Goal: Information Seeking & Learning: Learn about a topic

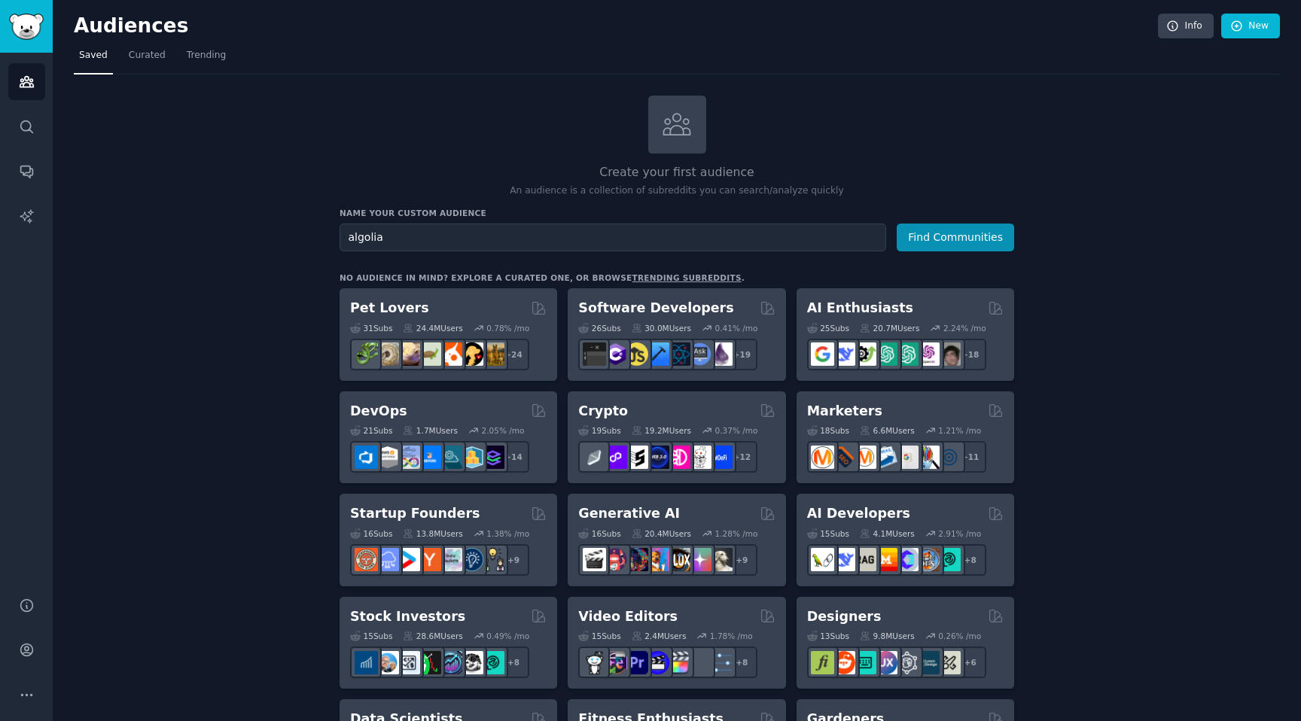
type input "algolia"
click at [897, 224] on button "Find Communities" at bounding box center [955, 238] width 117 height 28
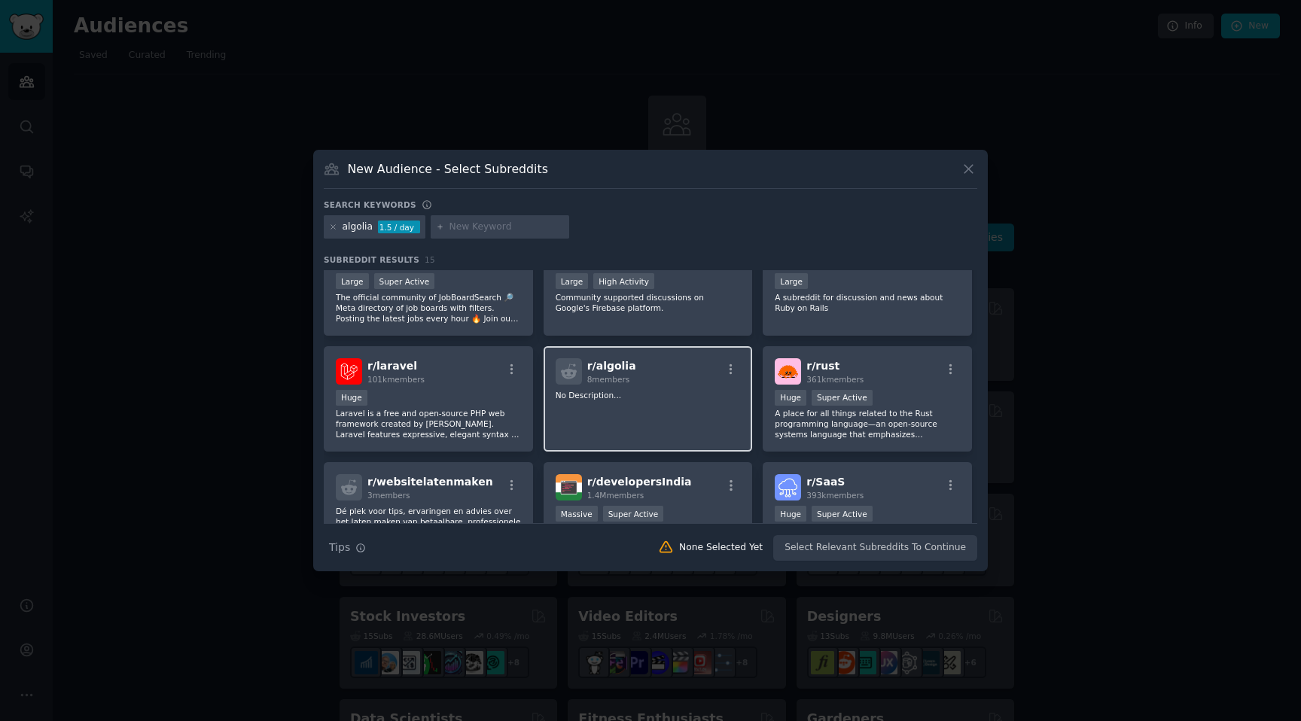
scroll to position [55, 0]
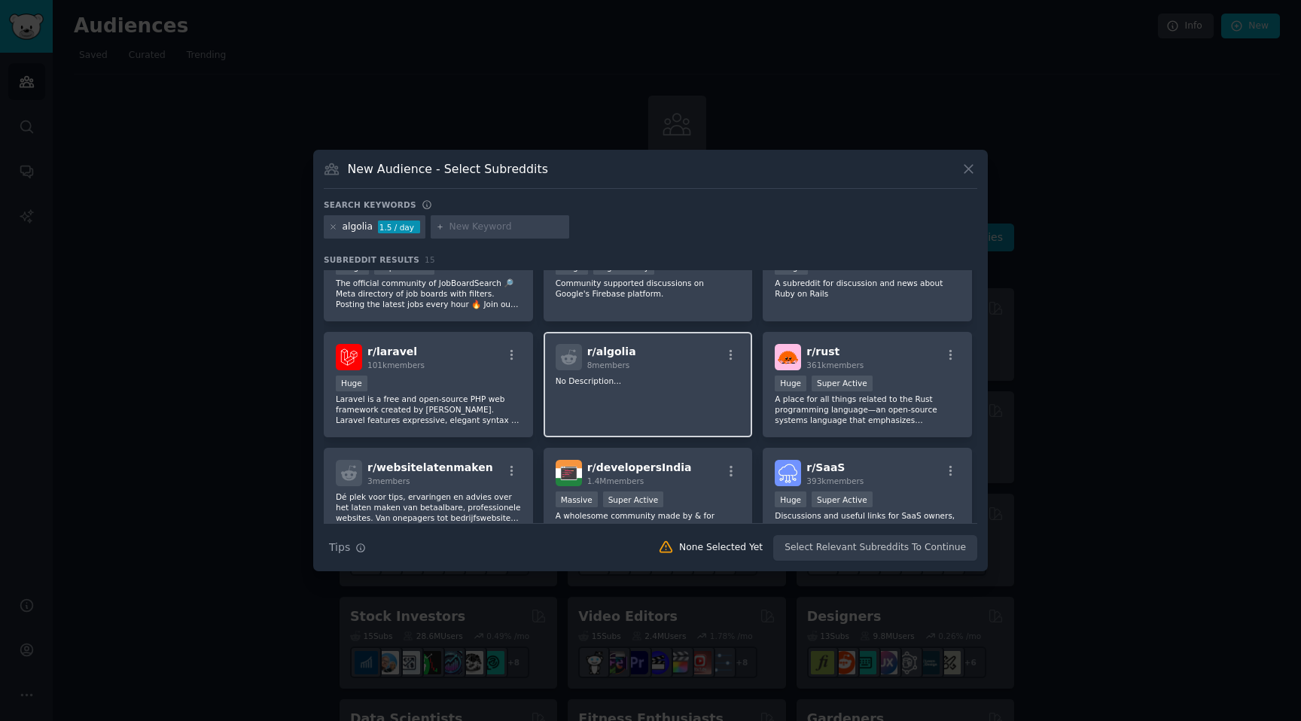
click at [671, 371] on div "r/ algolia 8 members No Description..." at bounding box center [648, 385] width 209 height 106
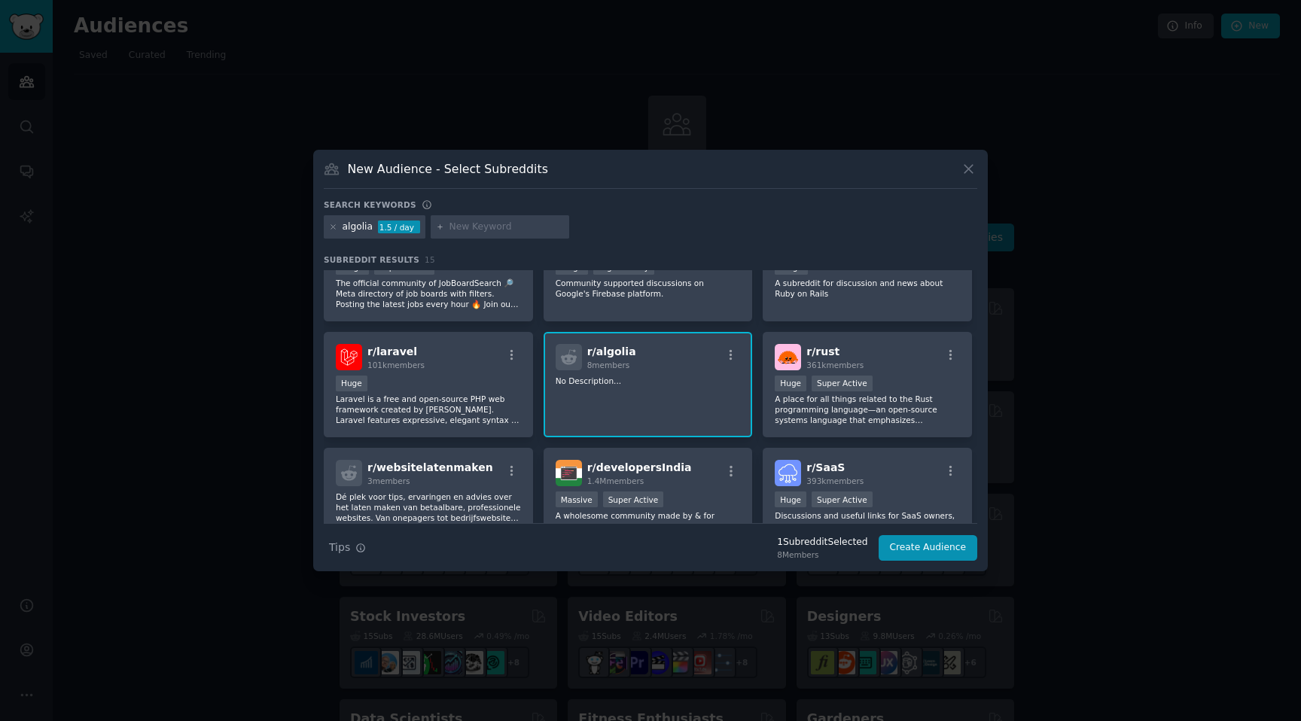
click at [821, 538] on div "1 Subreddit Selected" at bounding box center [822, 543] width 90 height 14
click at [814, 552] on div "8 Members" at bounding box center [822, 555] width 90 height 11
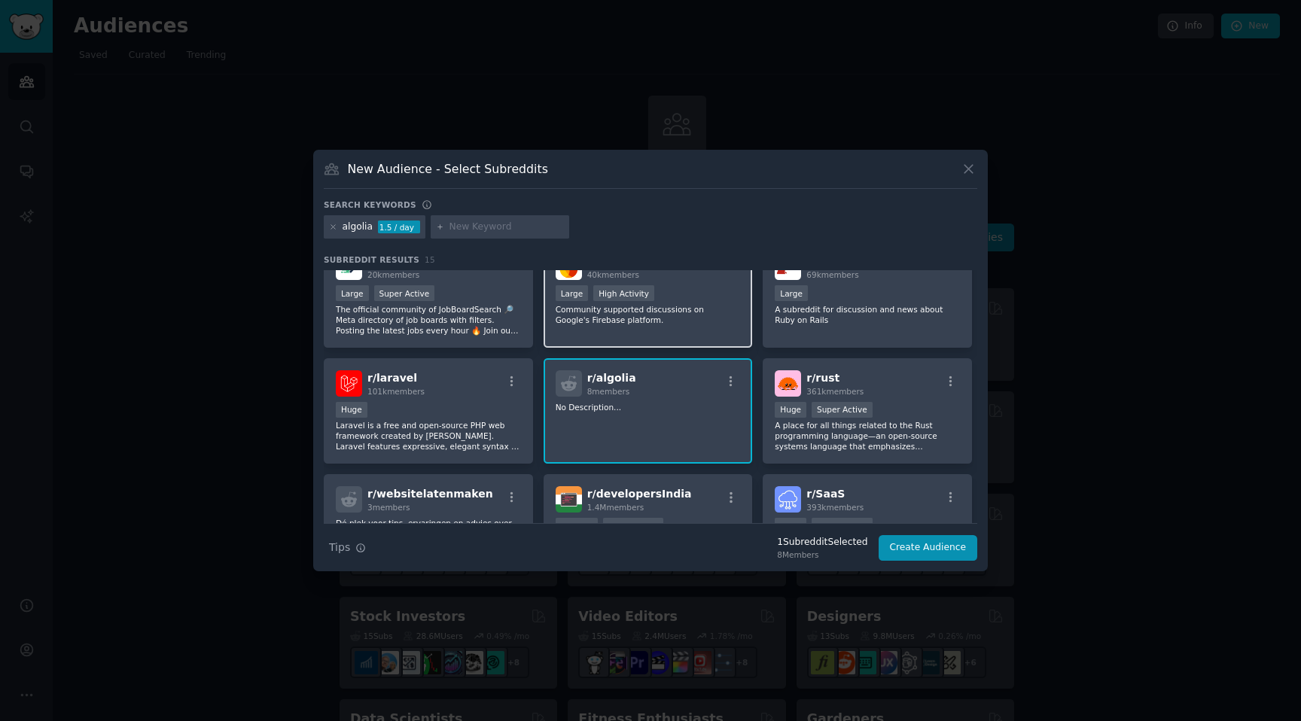
scroll to position [0, 0]
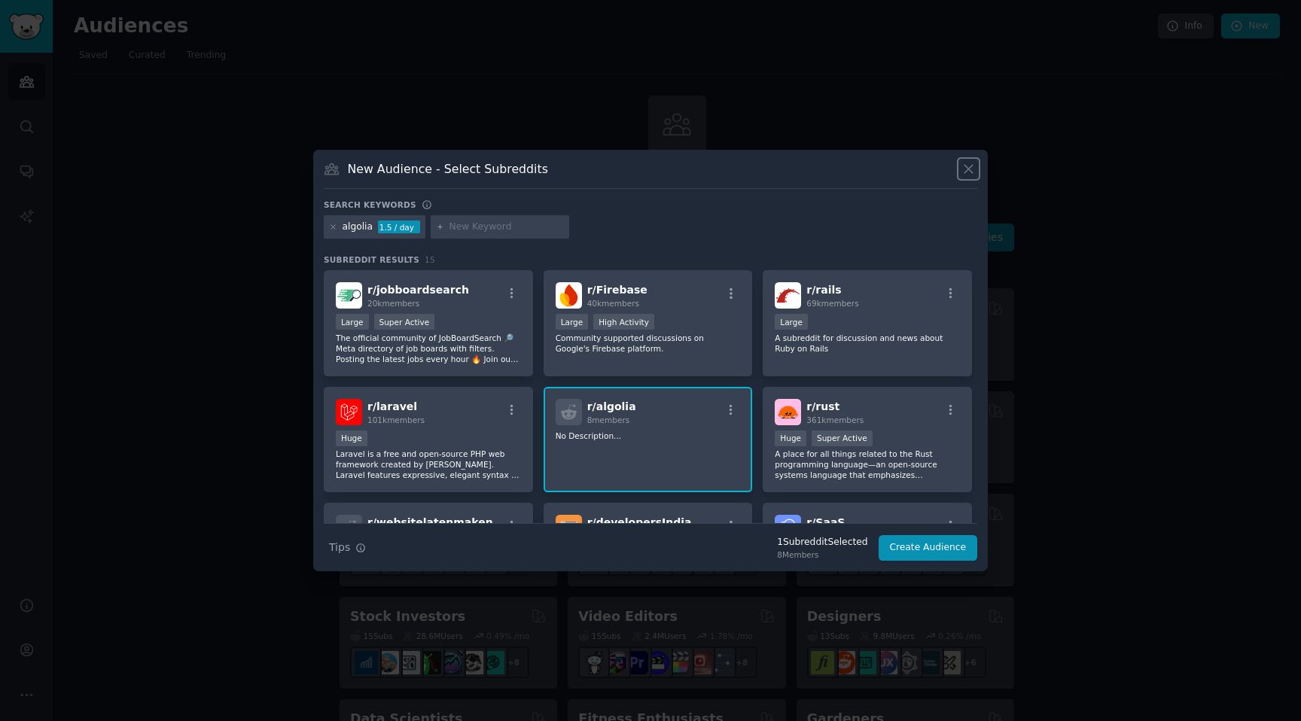
click at [965, 171] on icon at bounding box center [968, 169] width 8 height 8
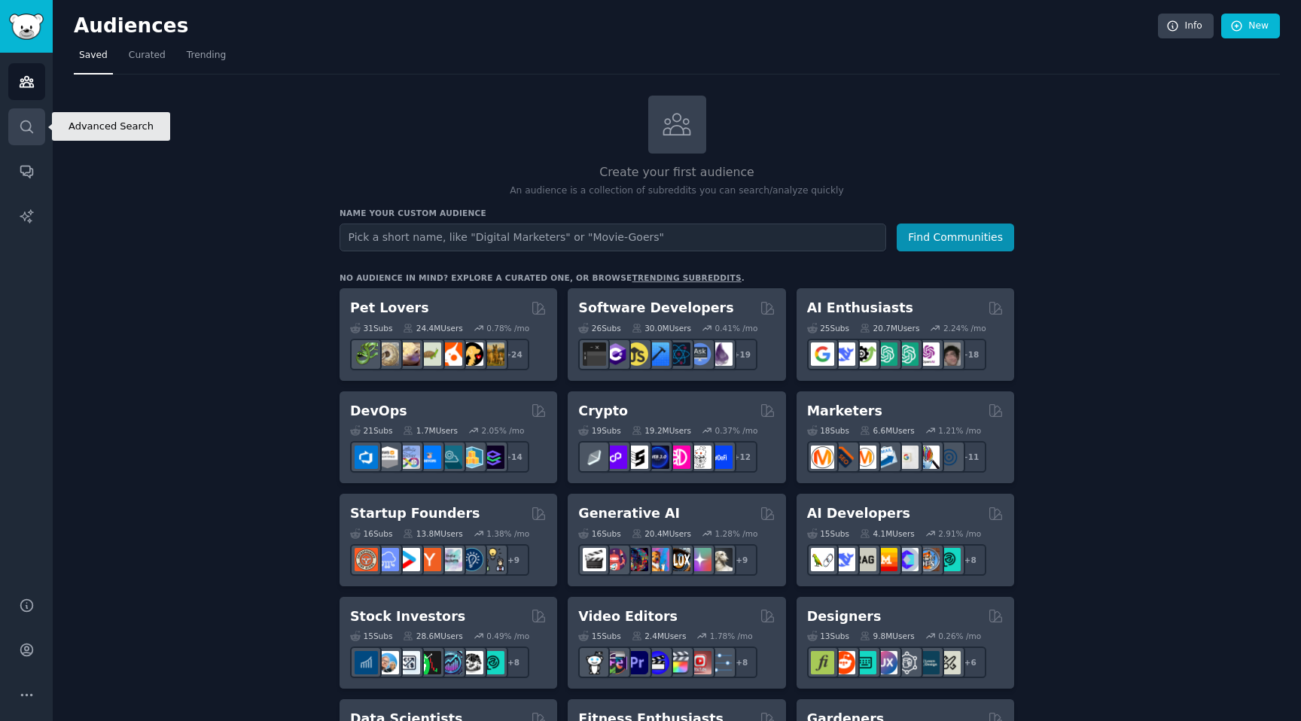
click at [32, 134] on icon "Sidebar" at bounding box center [27, 127] width 16 height 16
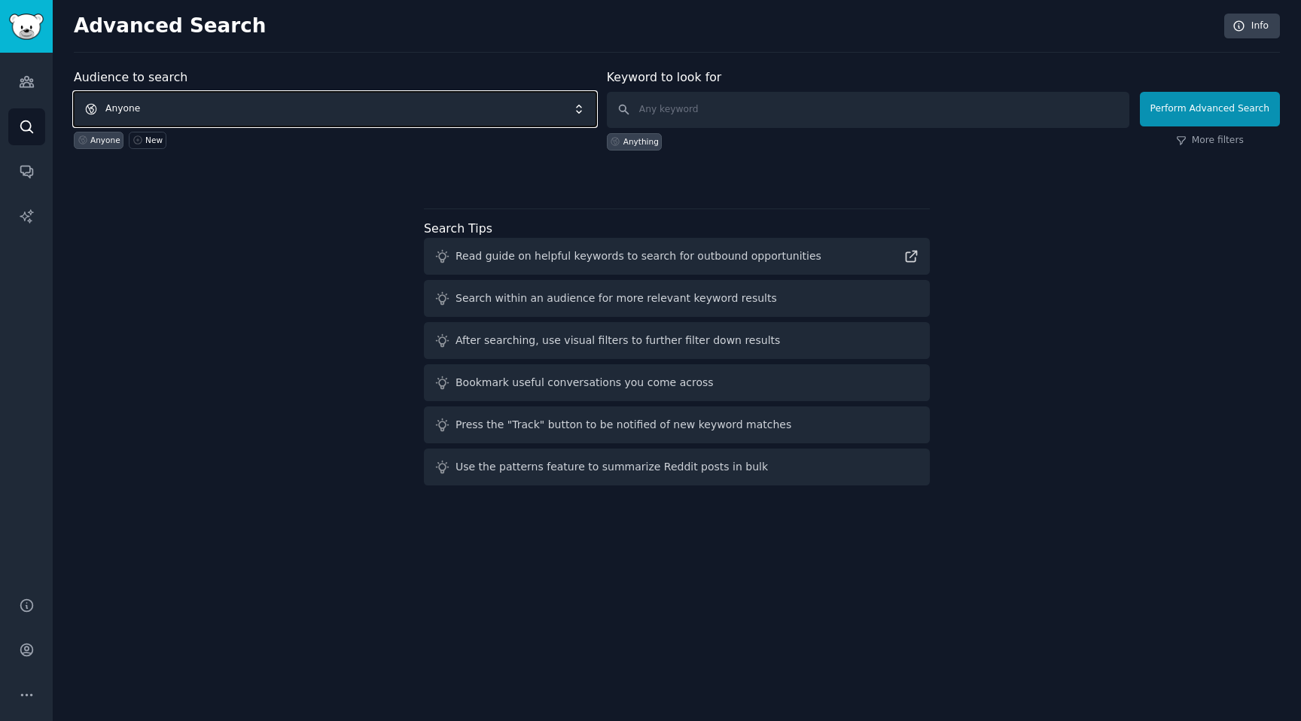
click at [283, 114] on span "Anyone" at bounding box center [335, 109] width 523 height 35
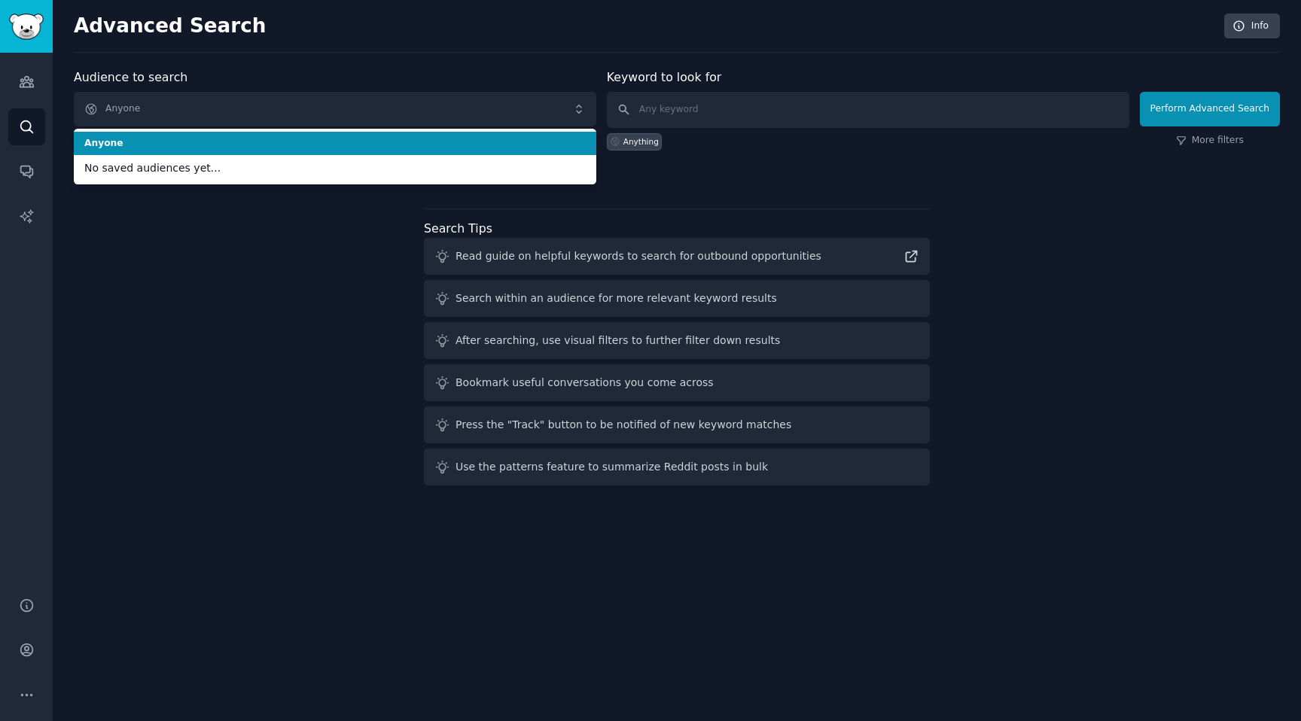
click at [274, 126] on div "Anyone New" at bounding box center [335, 137] width 523 height 23
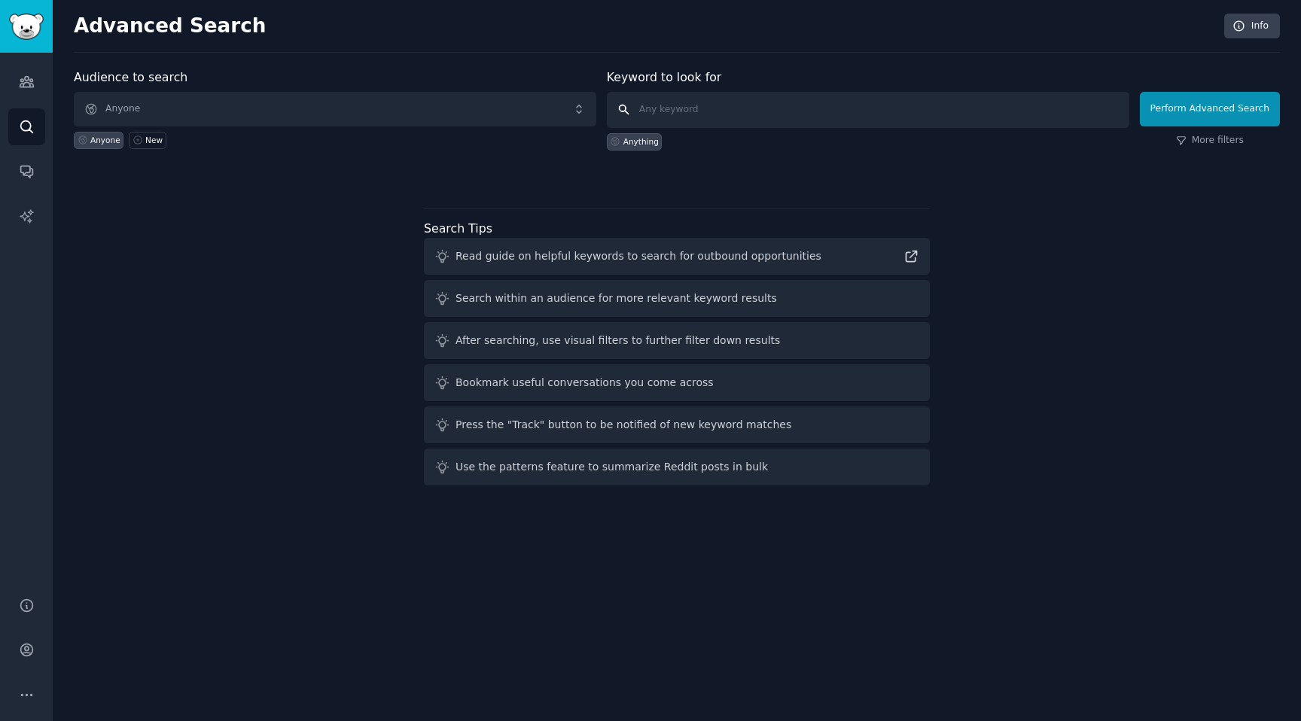
click at [718, 99] on input "text" at bounding box center [868, 110] width 523 height 36
paste input "algolia"
type input "algolia"
click button "Perform Advanced Search" at bounding box center [1210, 109] width 140 height 35
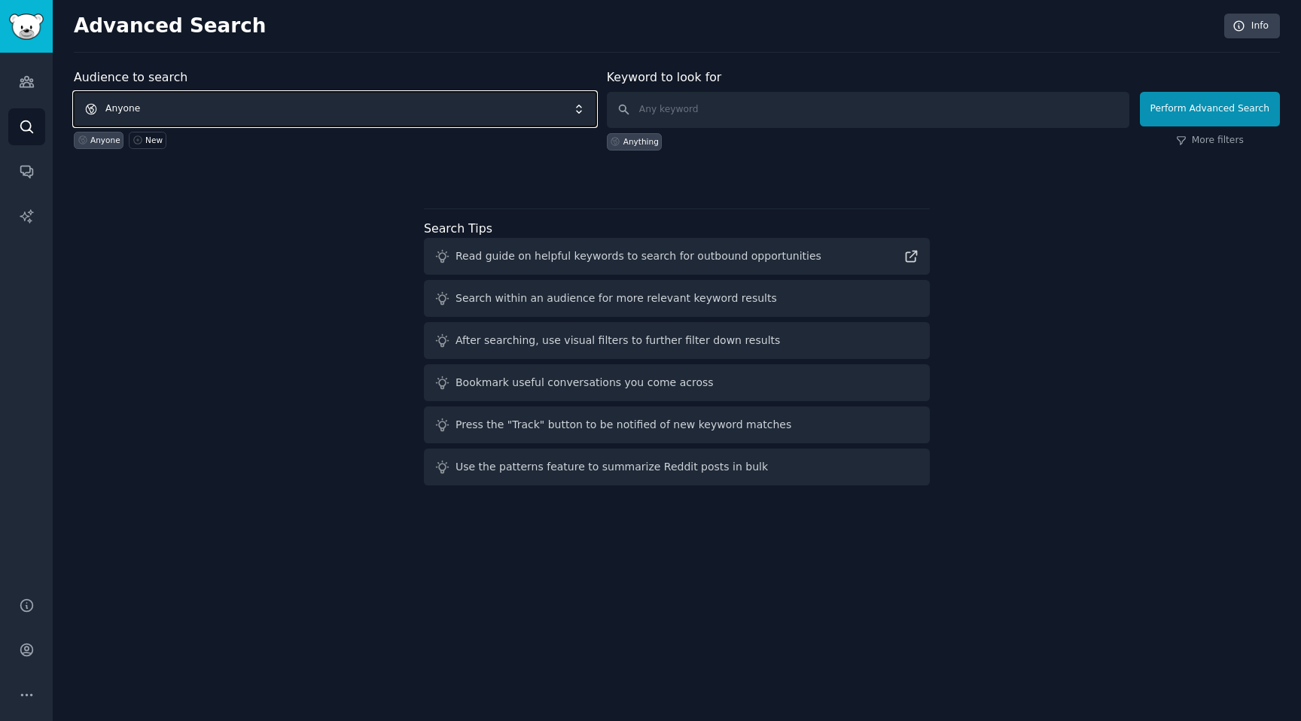
click at [171, 101] on span "Anyone" at bounding box center [335, 109] width 523 height 35
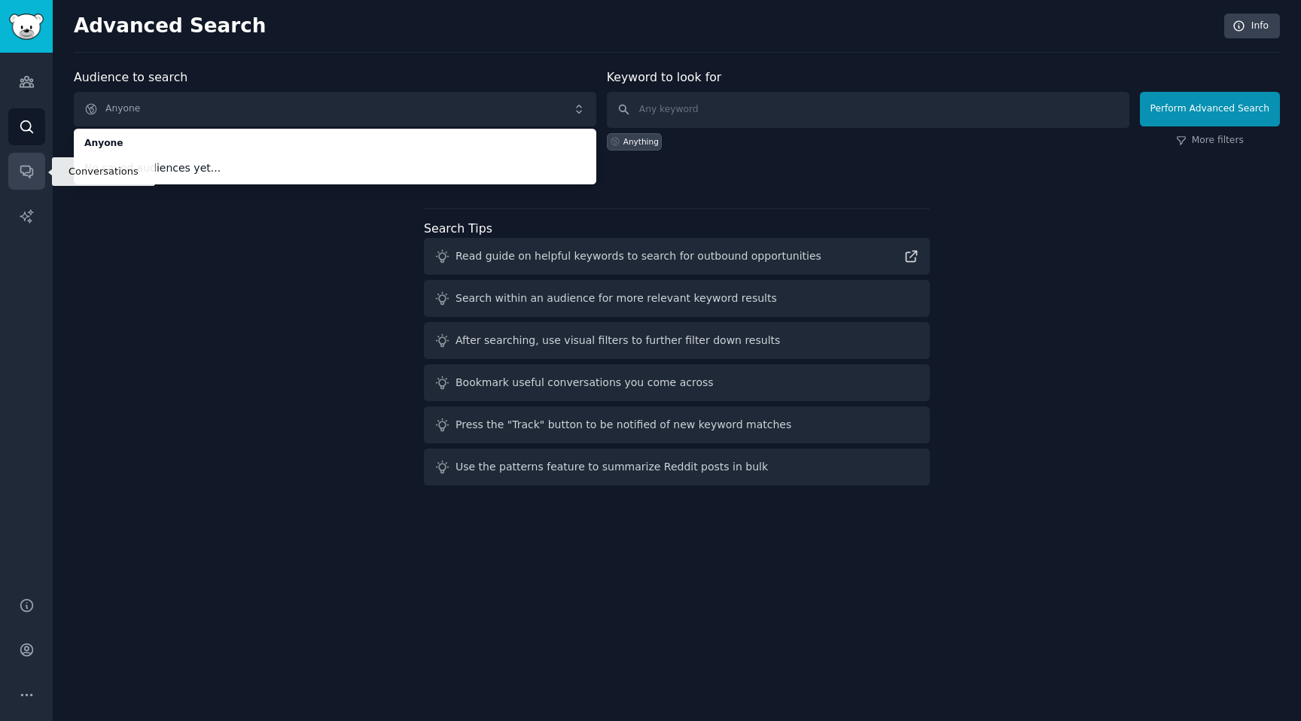
click at [35, 170] on link "Conversations" at bounding box center [26, 171] width 37 height 37
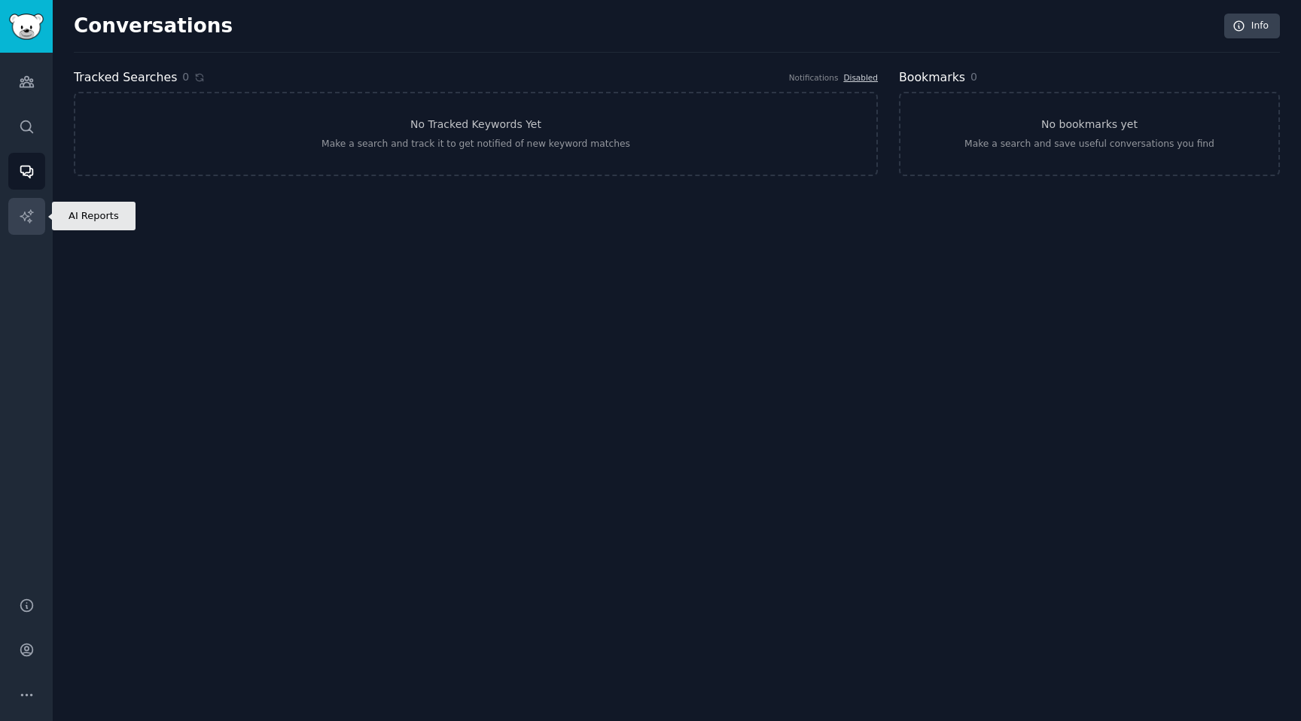
click at [28, 212] on icon "Sidebar" at bounding box center [27, 217] width 16 height 16
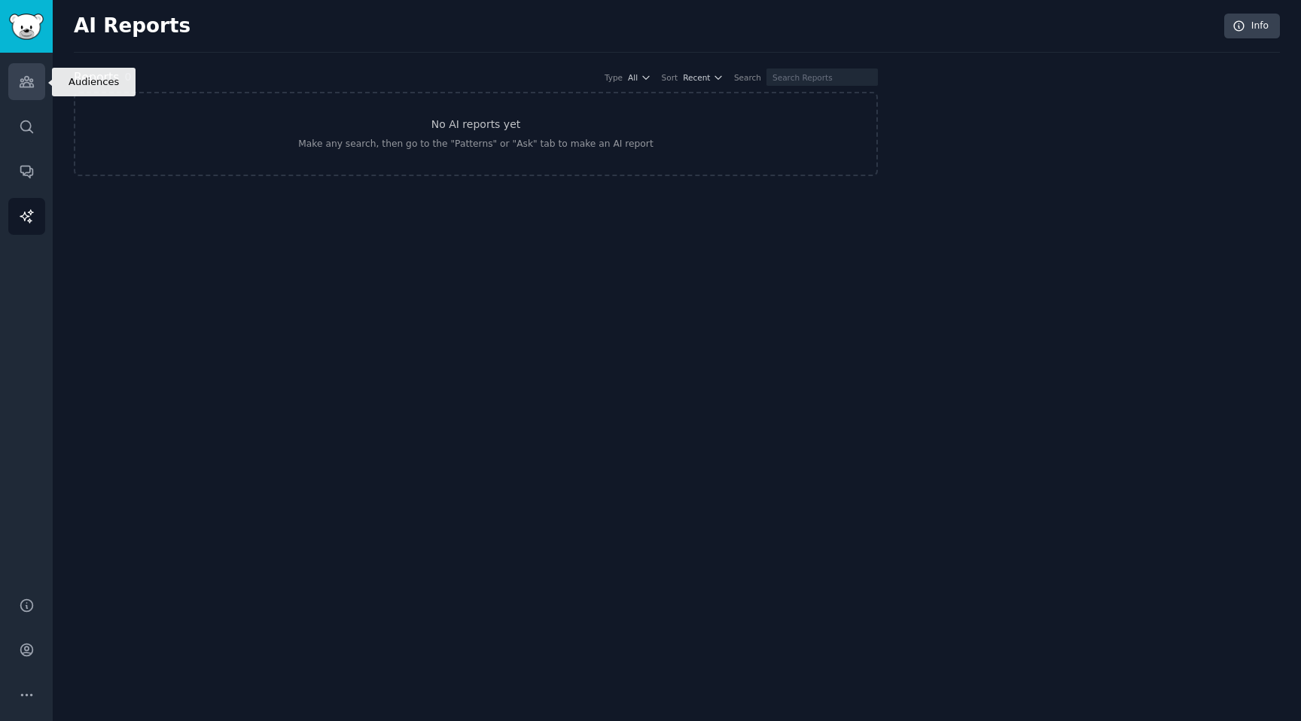
click at [32, 87] on icon "Sidebar" at bounding box center [27, 82] width 14 height 11
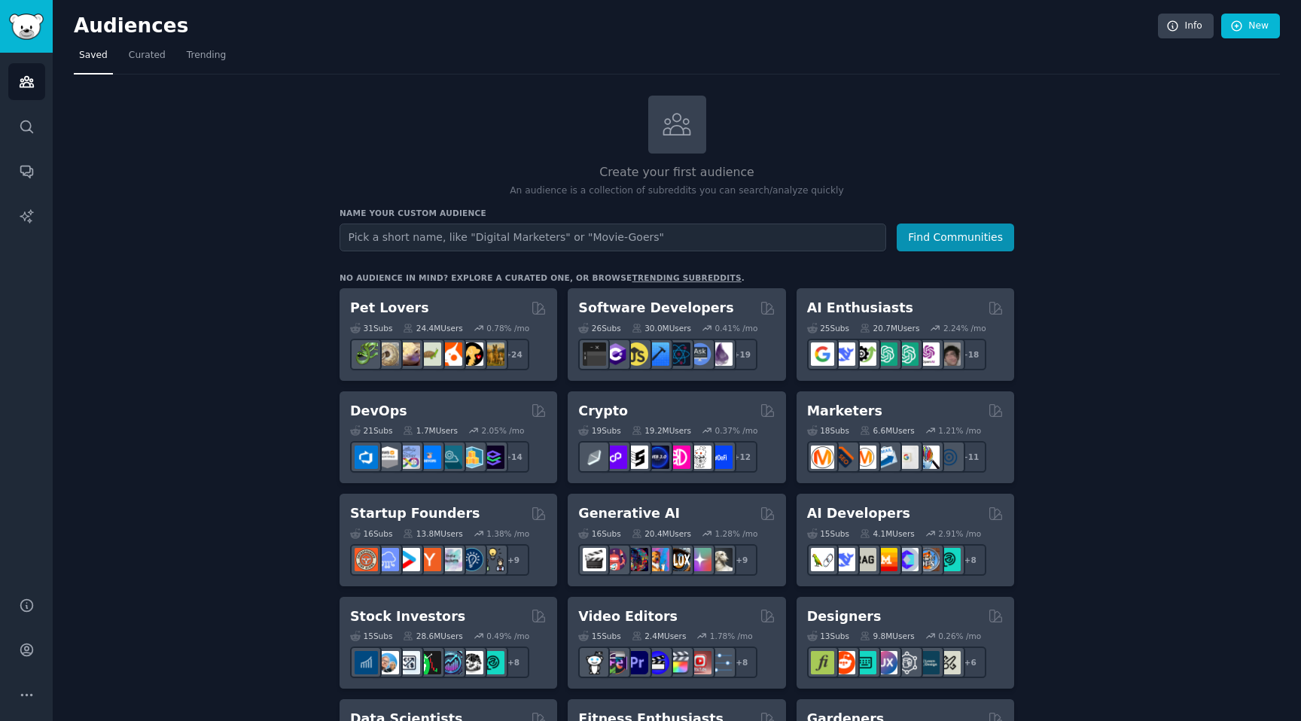
click at [678, 278] on link "trending subreddits" at bounding box center [686, 277] width 109 height 9
click at [141, 60] on span "Curated" at bounding box center [147, 56] width 37 height 14
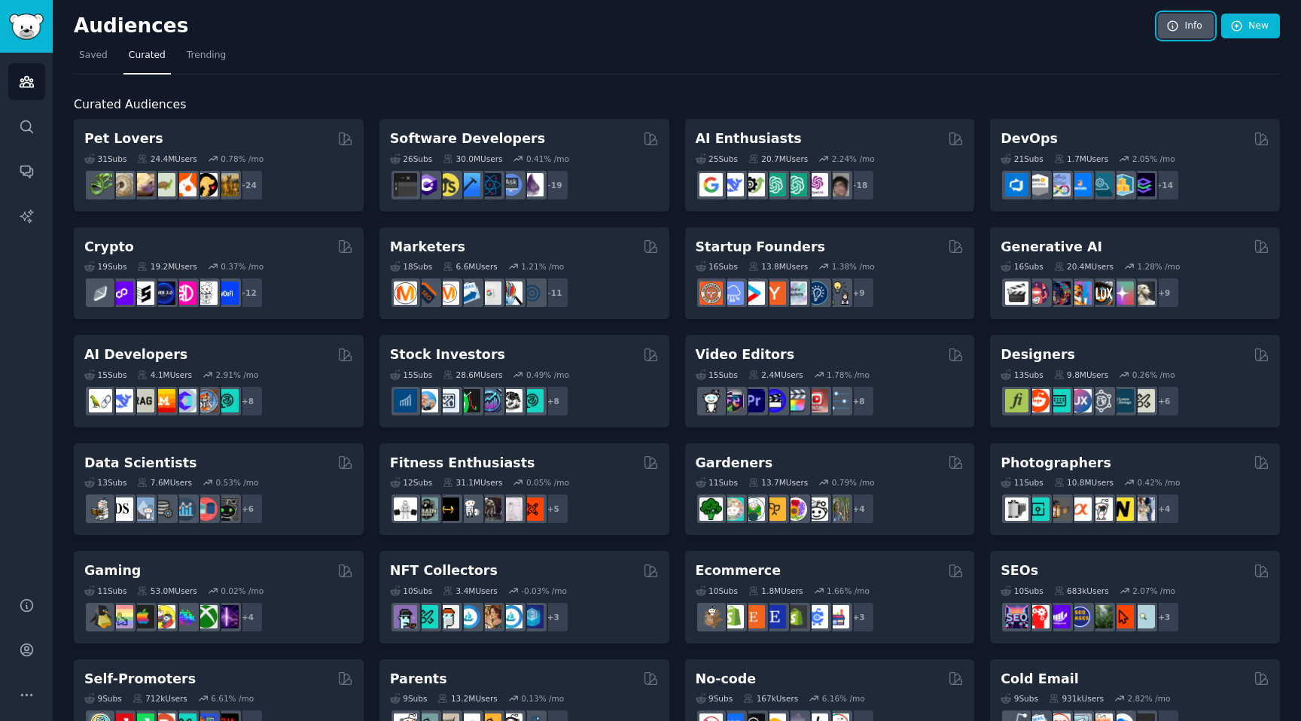
click at [1186, 27] on link "Info" at bounding box center [1186, 27] width 56 height 26
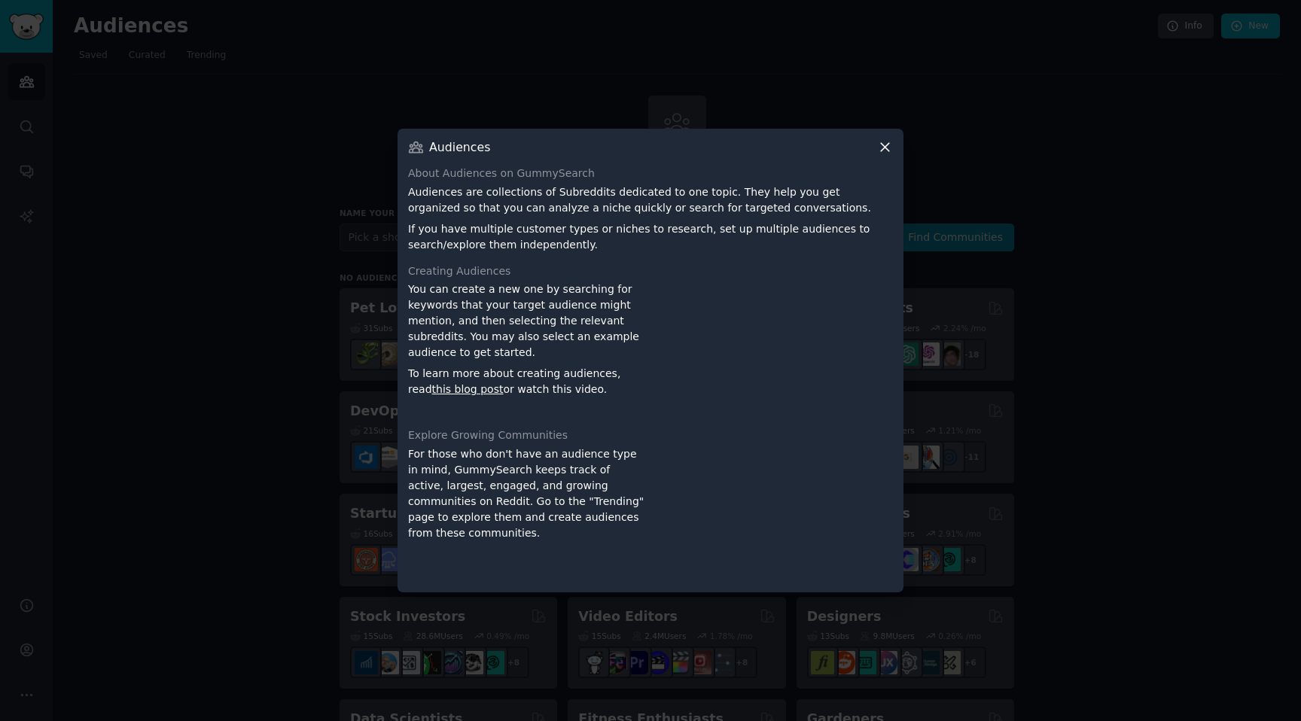
click at [1022, 75] on div at bounding box center [650, 360] width 1301 height 721
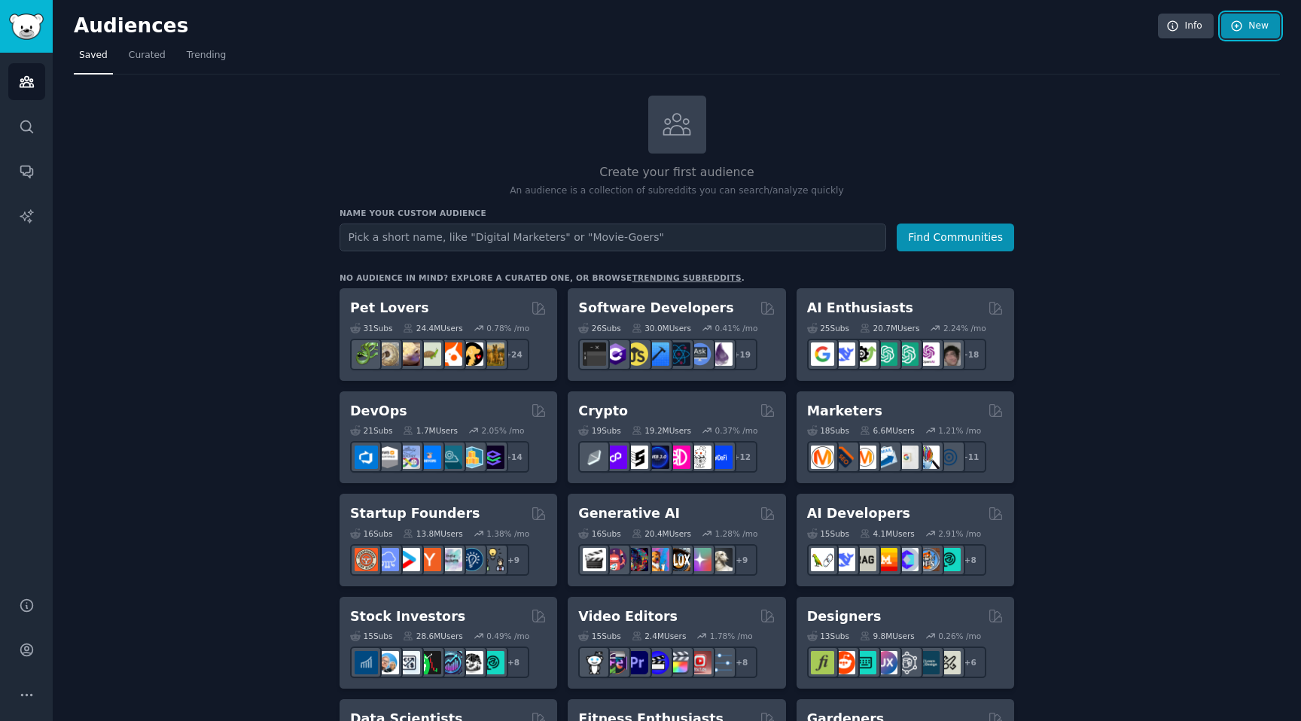
click at [1255, 32] on link "New" at bounding box center [1250, 27] width 59 height 26
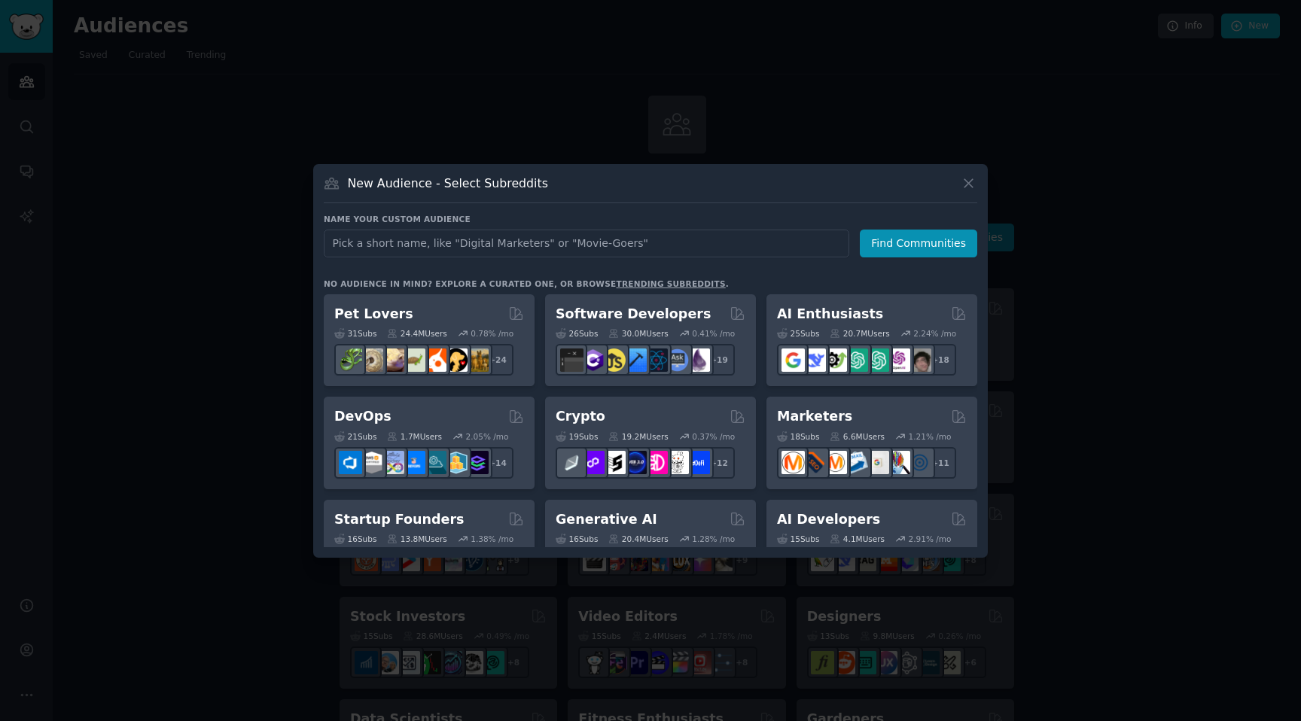
type input "algolia"
click button "Find Communities" at bounding box center [918, 244] width 117 height 28
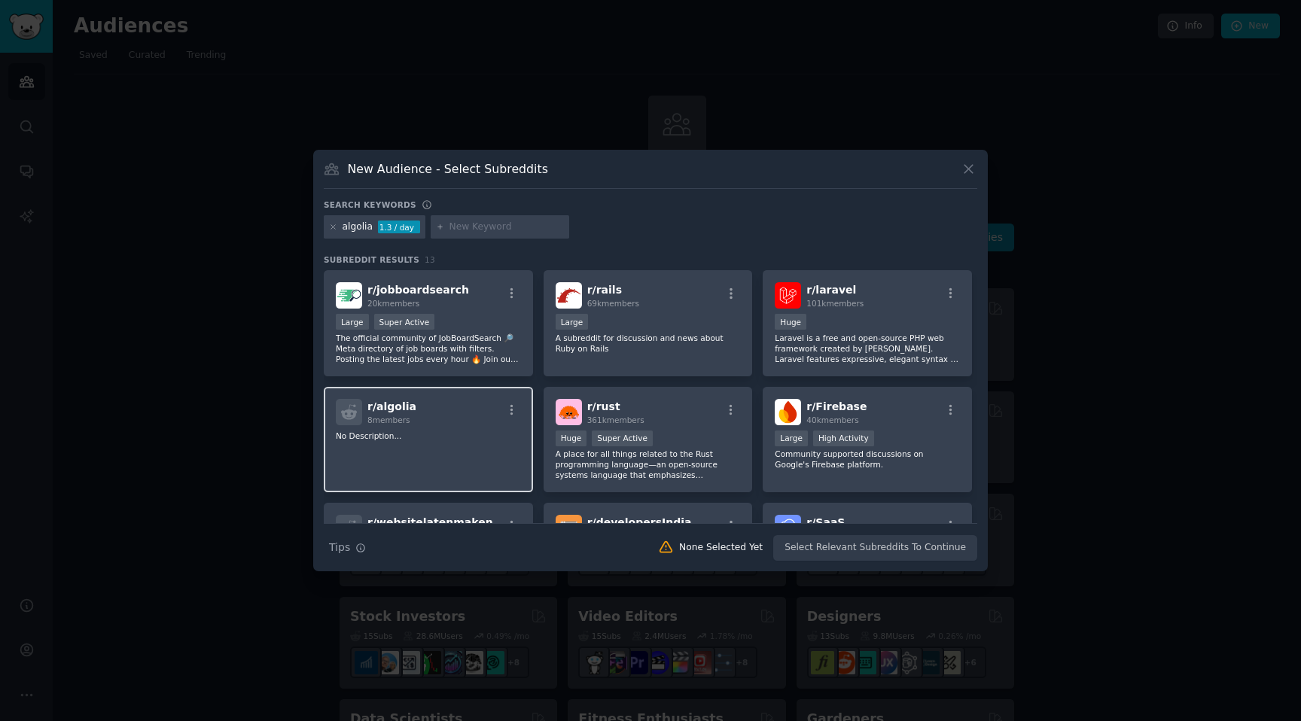
click at [484, 437] on p "No Description..." at bounding box center [428, 436] width 185 height 11
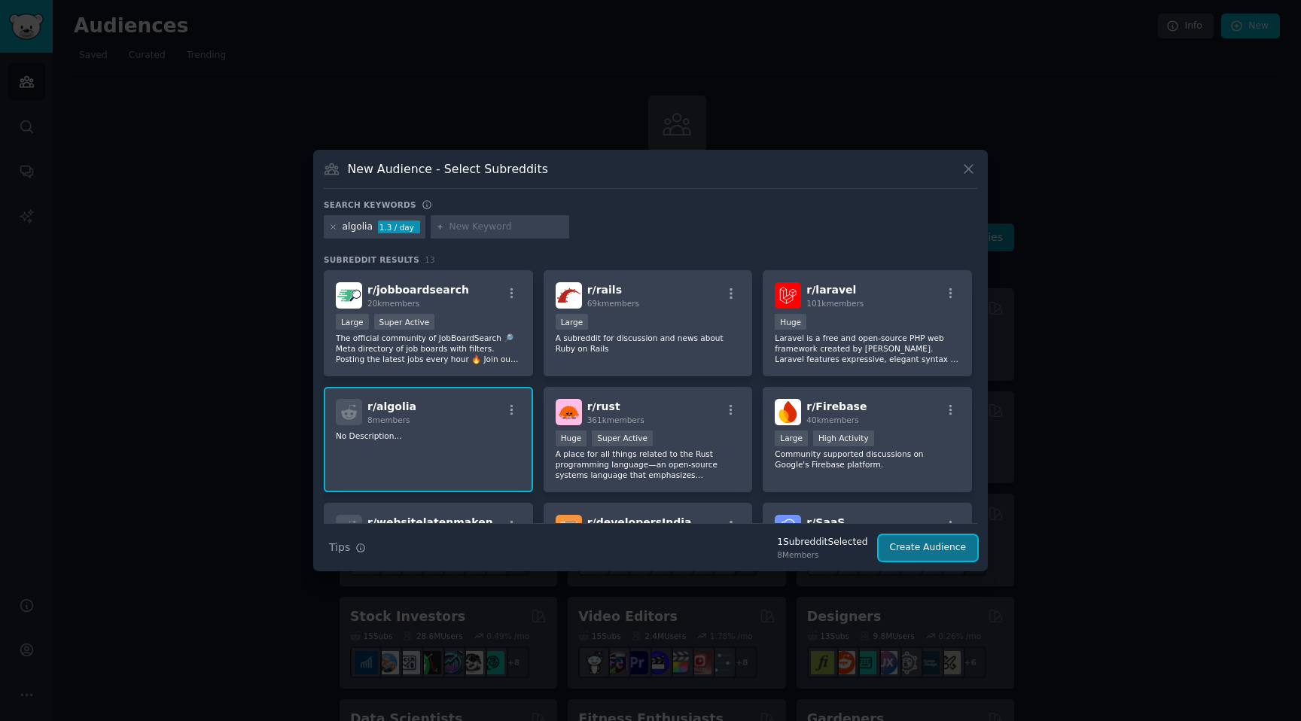
click at [915, 554] on button "Create Audience" at bounding box center [928, 548] width 99 height 26
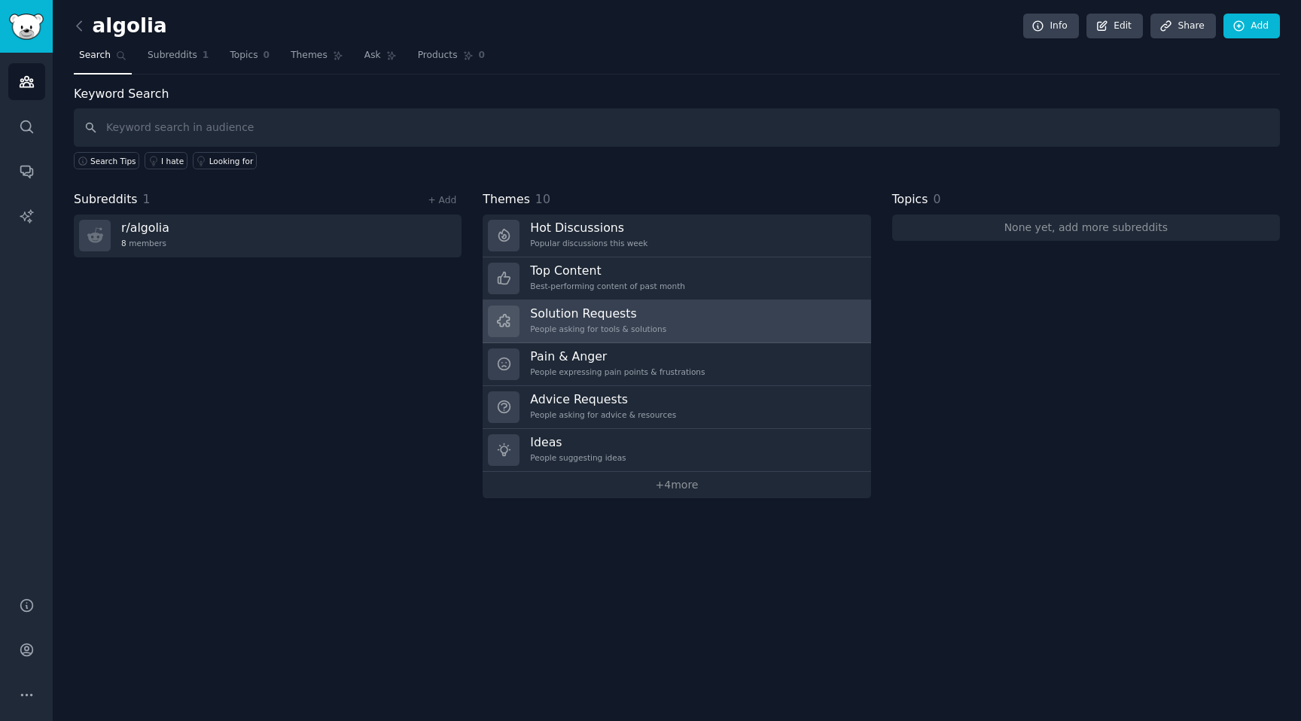
click at [625, 325] on div "People asking for tools & solutions" at bounding box center [598, 329] width 136 height 11
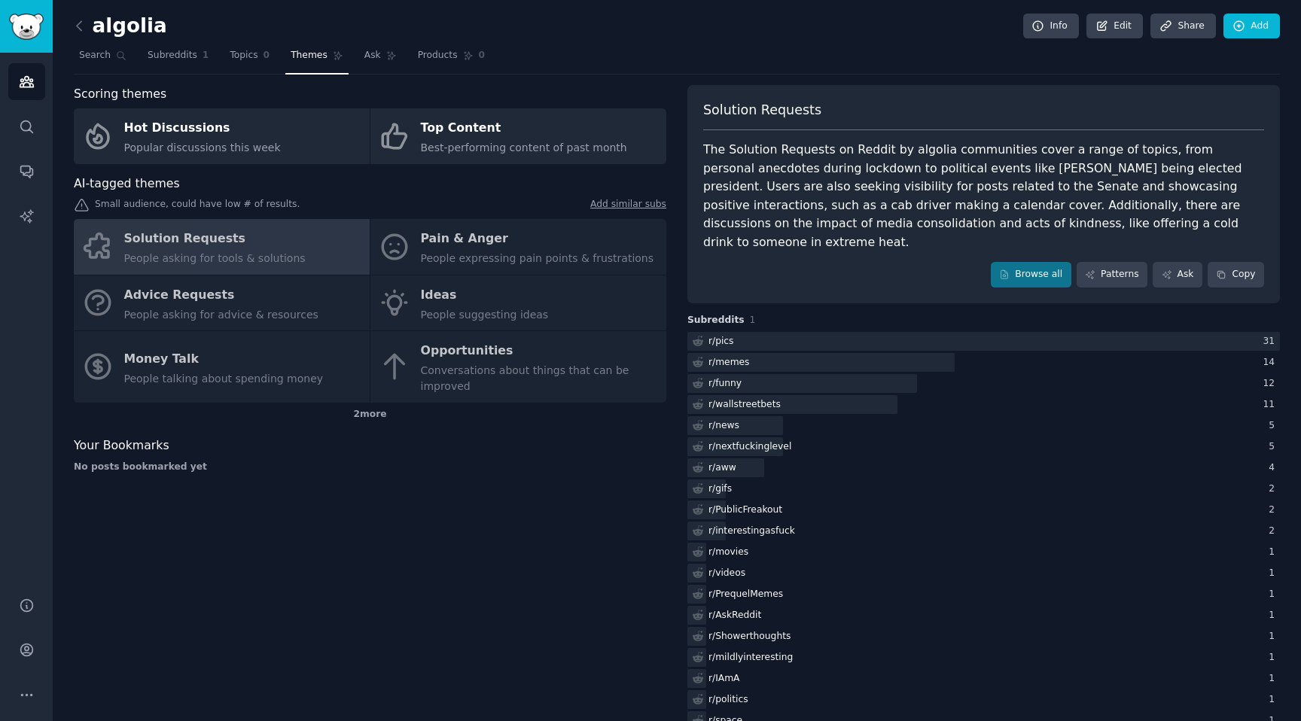
click at [792, 197] on div "The Solution Requests on Reddit by algolia communities cover a range of topics,…" at bounding box center [983, 196] width 561 height 111
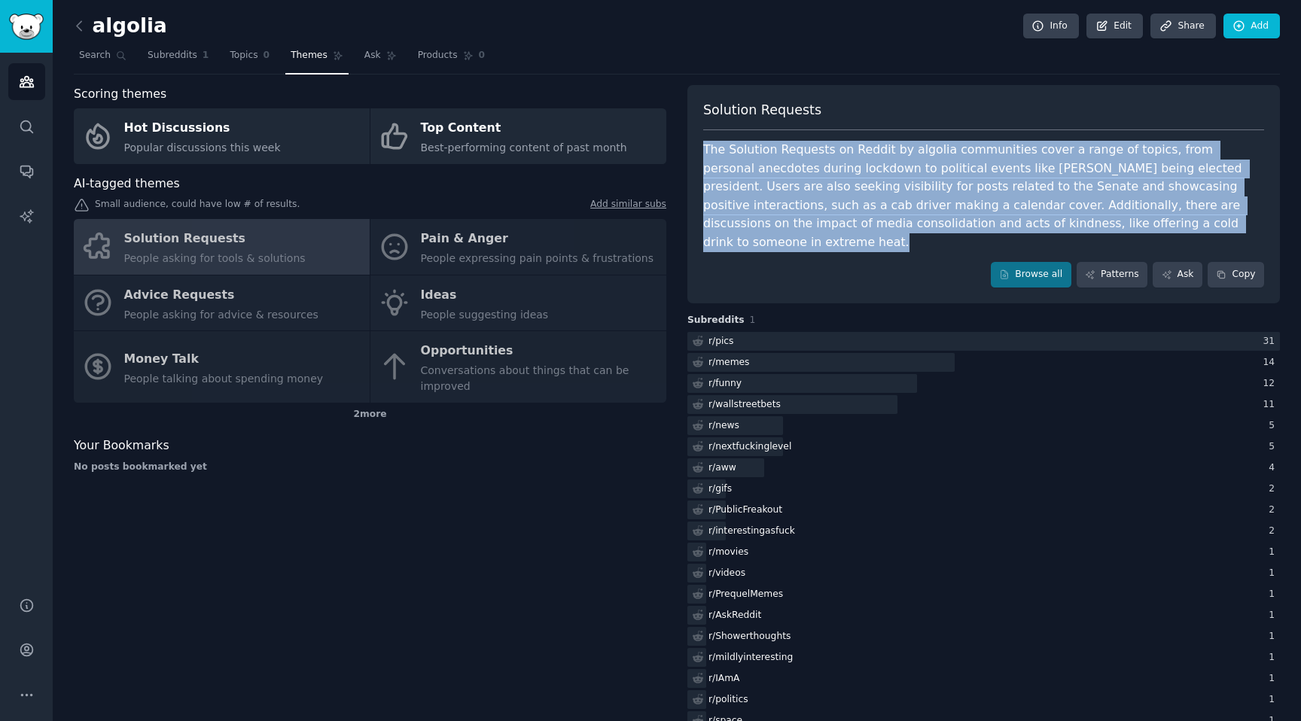
click at [792, 197] on div "The Solution Requests on Reddit by algolia communities cover a range of topics,…" at bounding box center [983, 196] width 561 height 111
copy div "The Solution Requests on Reddit by algolia communities cover a range of topics,…"
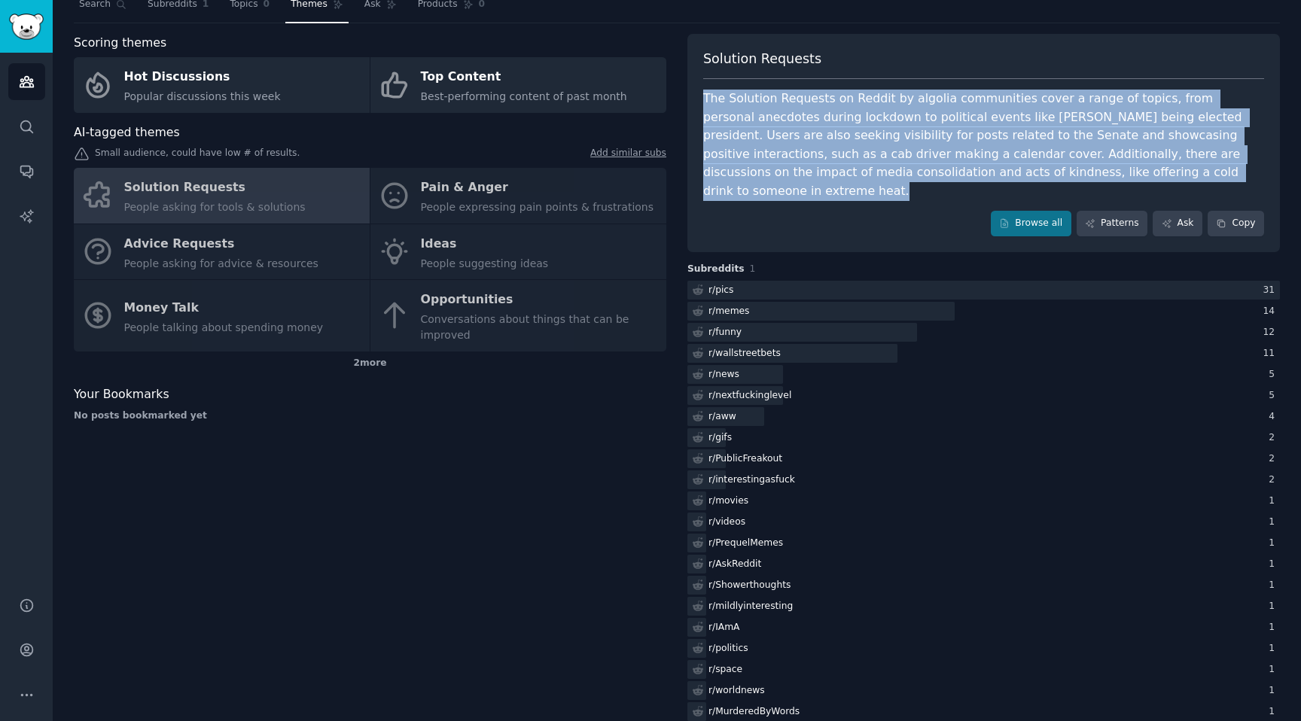
scroll to position [56, 0]
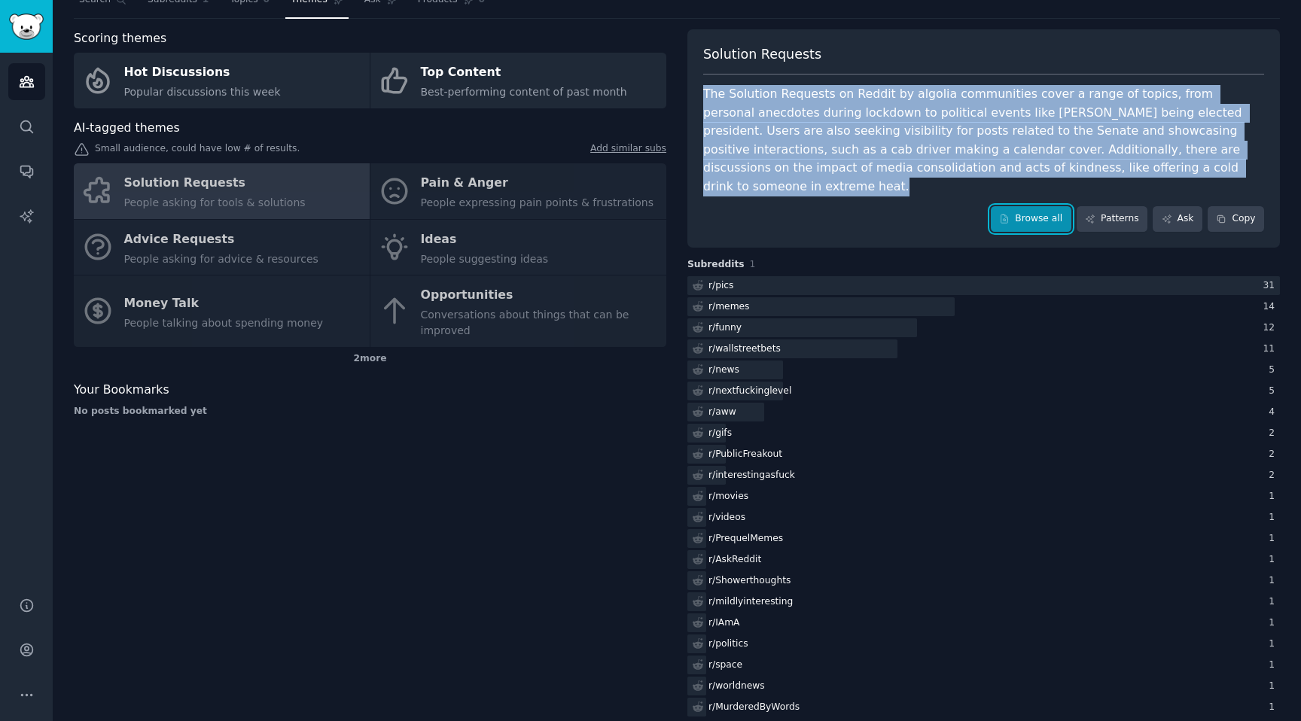
click at [1035, 206] on link "Browse all" at bounding box center [1031, 219] width 81 height 26
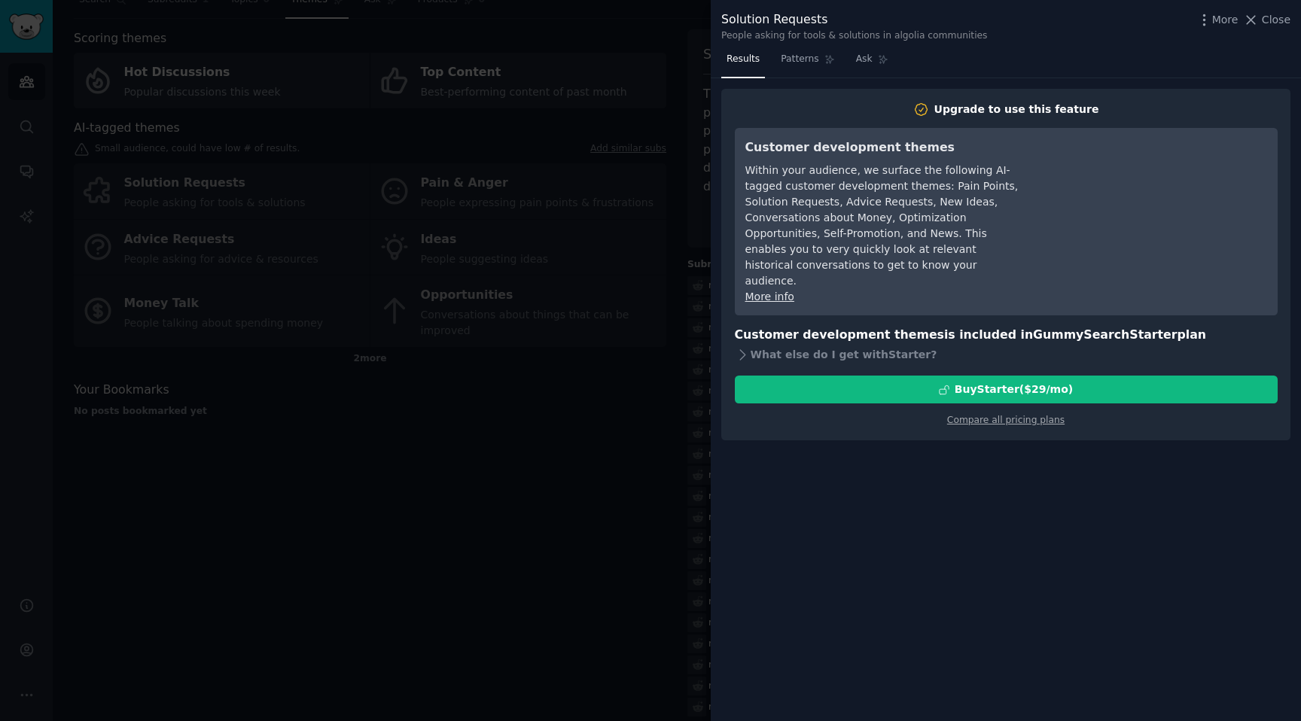
click at [664, 151] on div at bounding box center [650, 360] width 1301 height 721
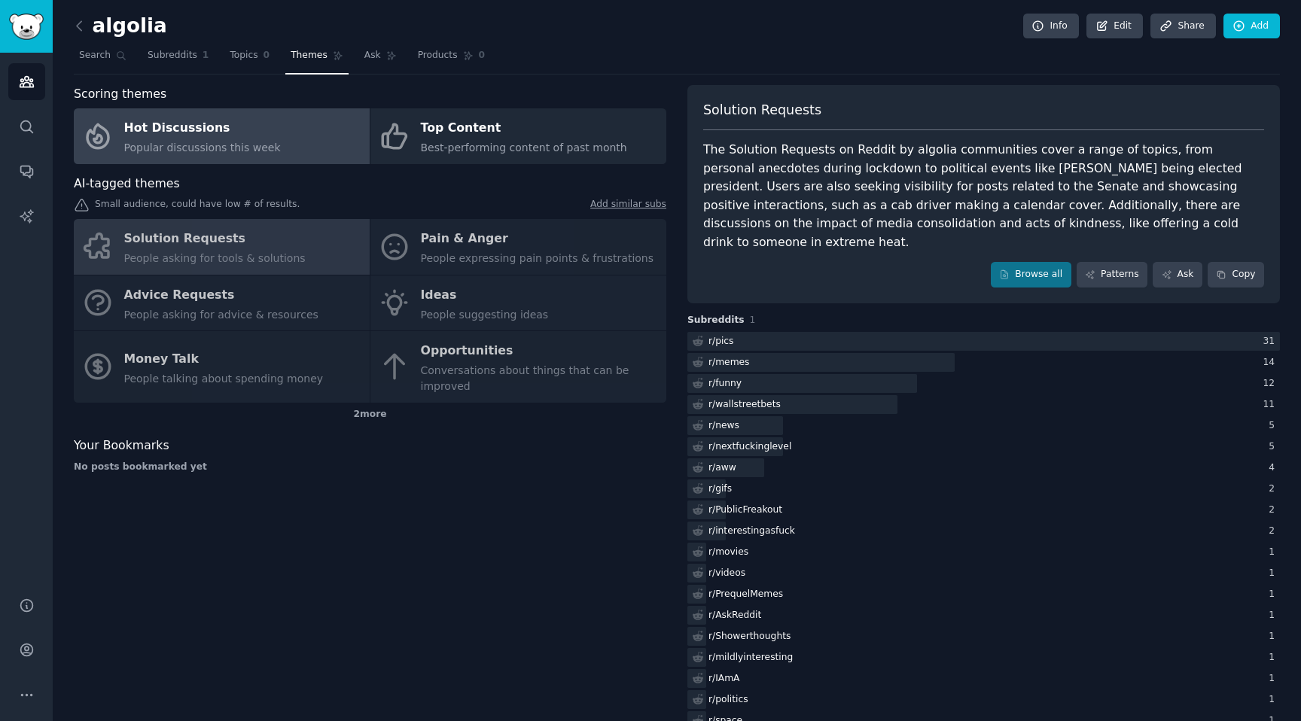
click at [211, 135] on div "Hot Discussions" at bounding box center [202, 129] width 157 height 24
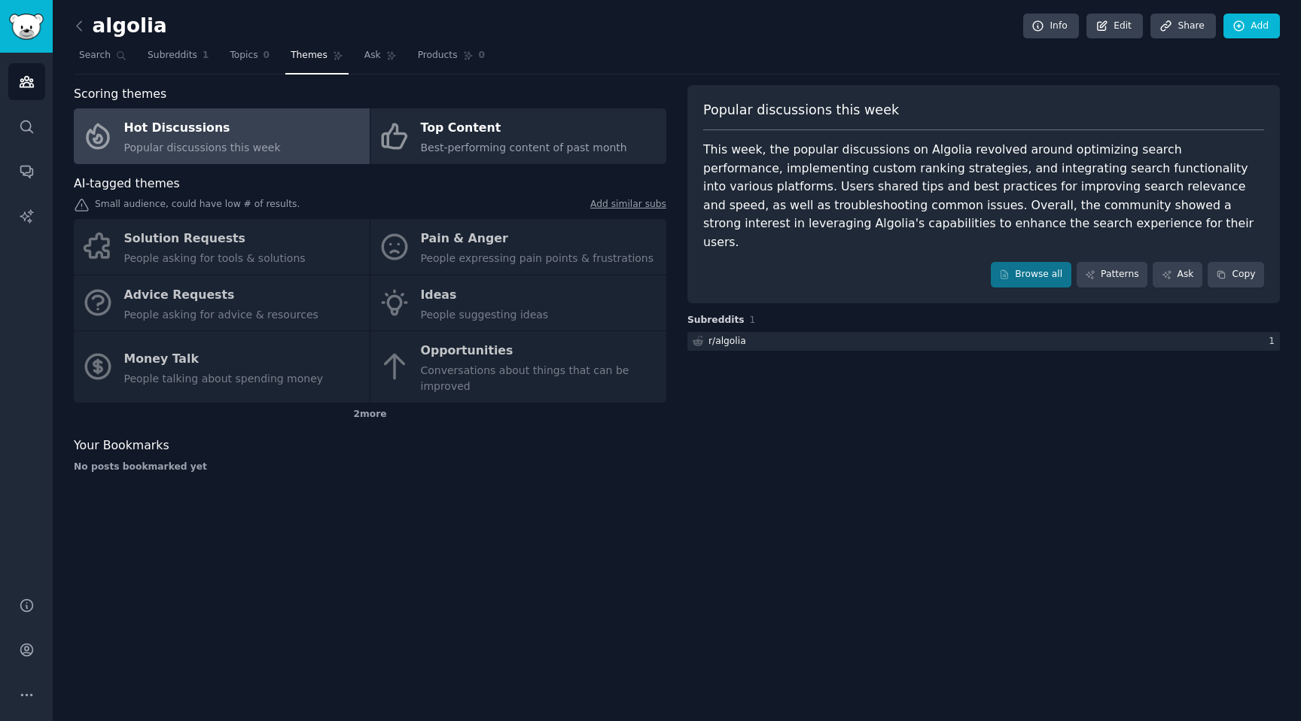
click at [836, 201] on div "This week, the popular discussions on Algolia revolved around optimizing search…" at bounding box center [983, 196] width 561 height 111
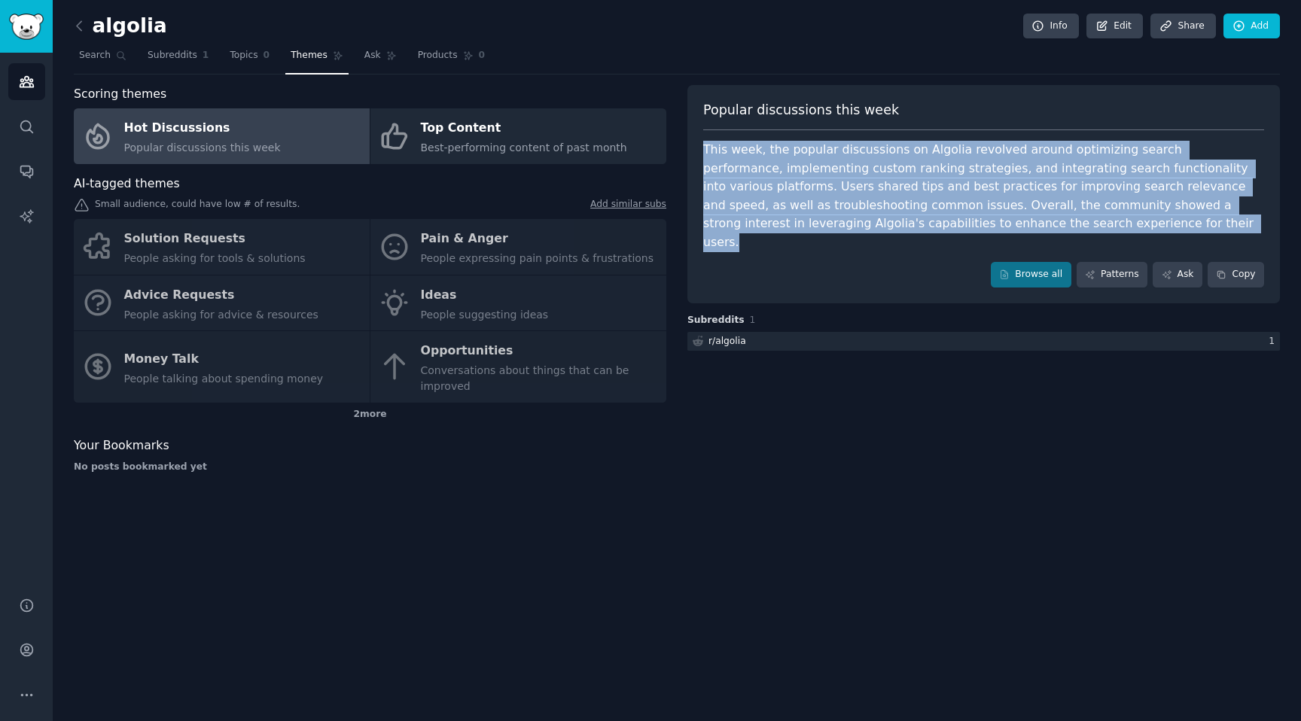
click at [836, 201] on div "This week, the popular discussions on Algolia revolved around optimizing search…" at bounding box center [983, 196] width 561 height 111
copy div "This week, the popular discussions on Algolia revolved around optimizing search…"
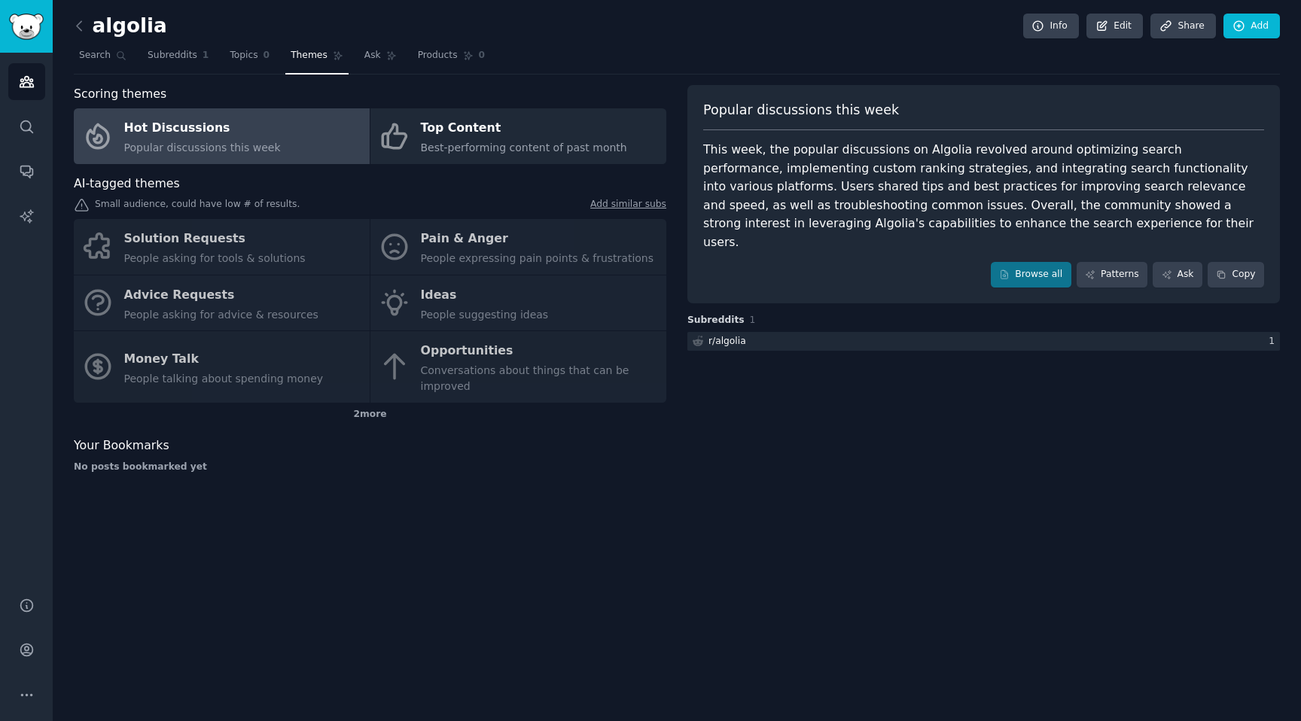
click at [227, 295] on div "Solution Requests People asking for tools & solutions Pain & Anger People expre…" at bounding box center [370, 311] width 593 height 184
click at [216, 299] on div "Solution Requests People asking for tools & solutions Pain & Anger People expre…" at bounding box center [370, 311] width 593 height 184
click at [192, 297] on div "Solution Requests People asking for tools & solutions Pain & Anger People expre…" at bounding box center [370, 311] width 593 height 184
click at [214, 251] on div "Solution Requests People asking for tools & solutions Pain & Anger People expre…" at bounding box center [370, 311] width 593 height 184
click at [547, 236] on div "Solution Requests People asking for tools & solutions Pain & Anger People expre…" at bounding box center [370, 311] width 593 height 184
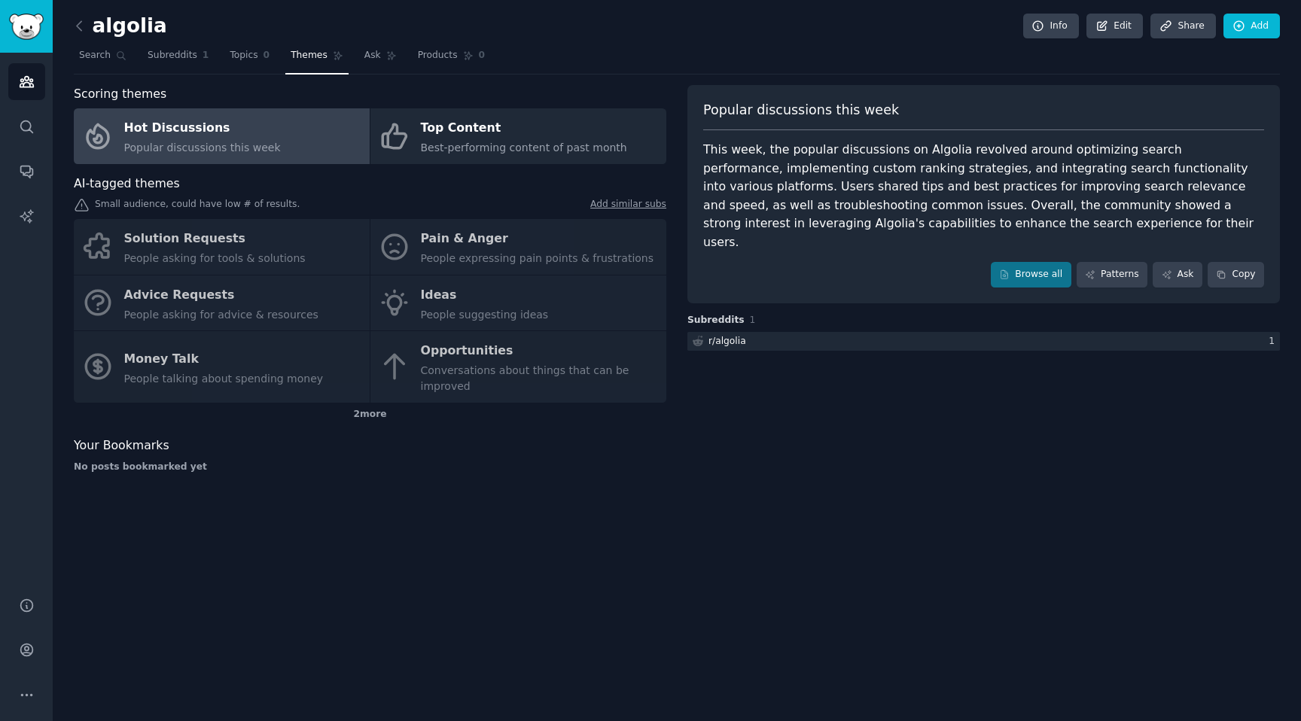
click at [459, 237] on div "Solution Requests People asking for tools & solutions Pain & Anger People expre…" at bounding box center [370, 311] width 593 height 184
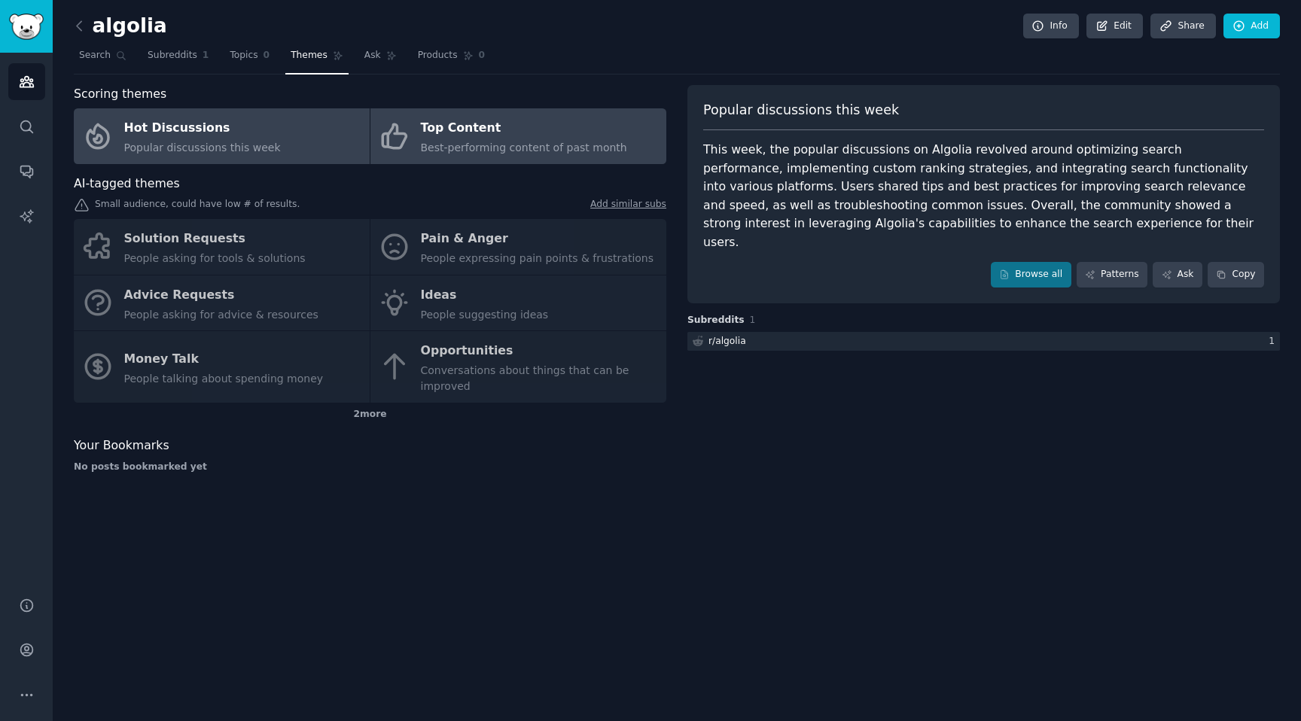
click at [476, 155] on div "Best-performing content of past month" at bounding box center [524, 148] width 206 height 16
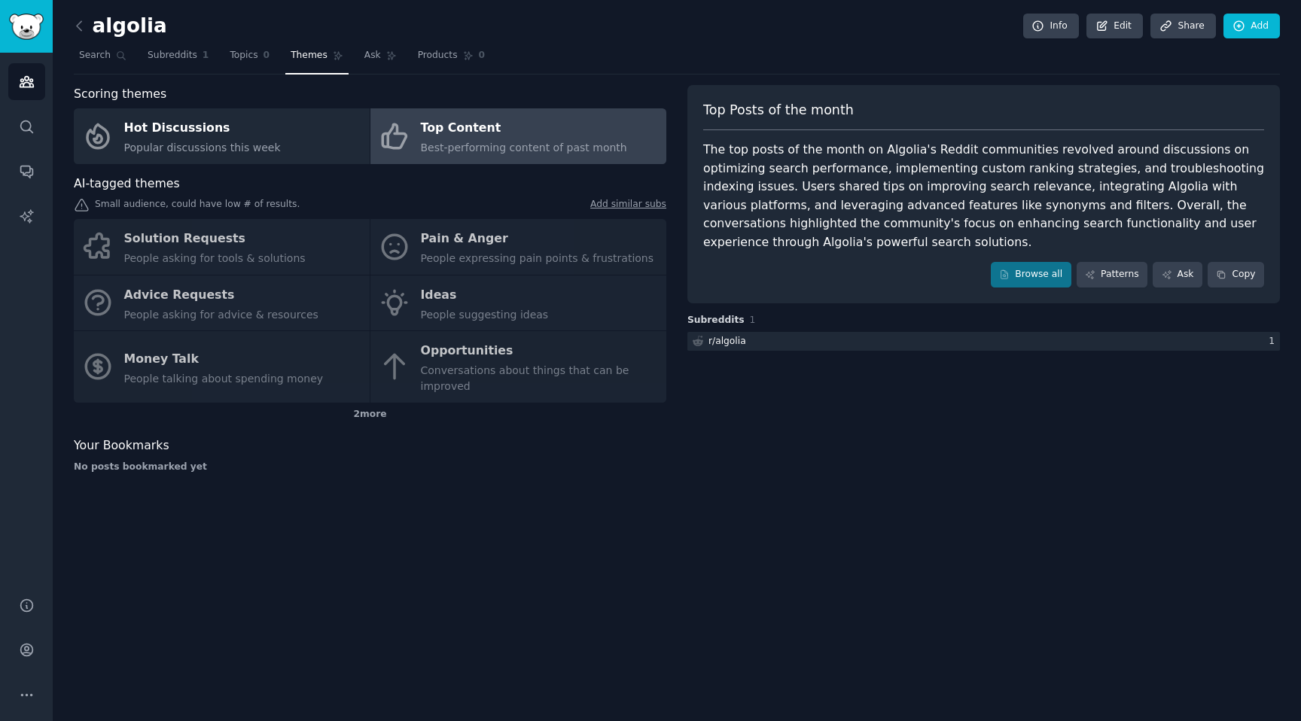
click at [251, 213] on div "Small audience, could have low # of results. Add similar subs" at bounding box center [370, 206] width 593 height 16
click at [247, 254] on div "Solution Requests People asking for tools & solutions Pain & Anger People expre…" at bounding box center [370, 311] width 593 height 184
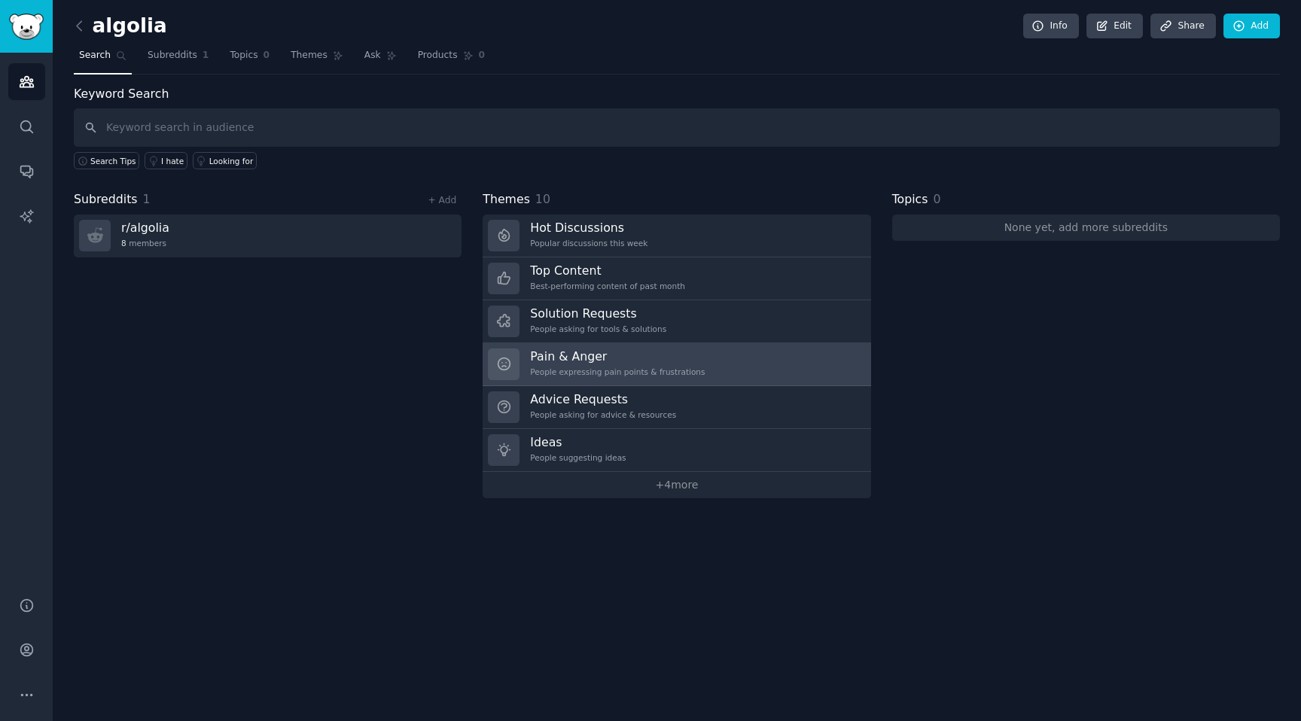
click at [629, 362] on h3 "Pain & Anger" at bounding box center [617, 357] width 175 height 16
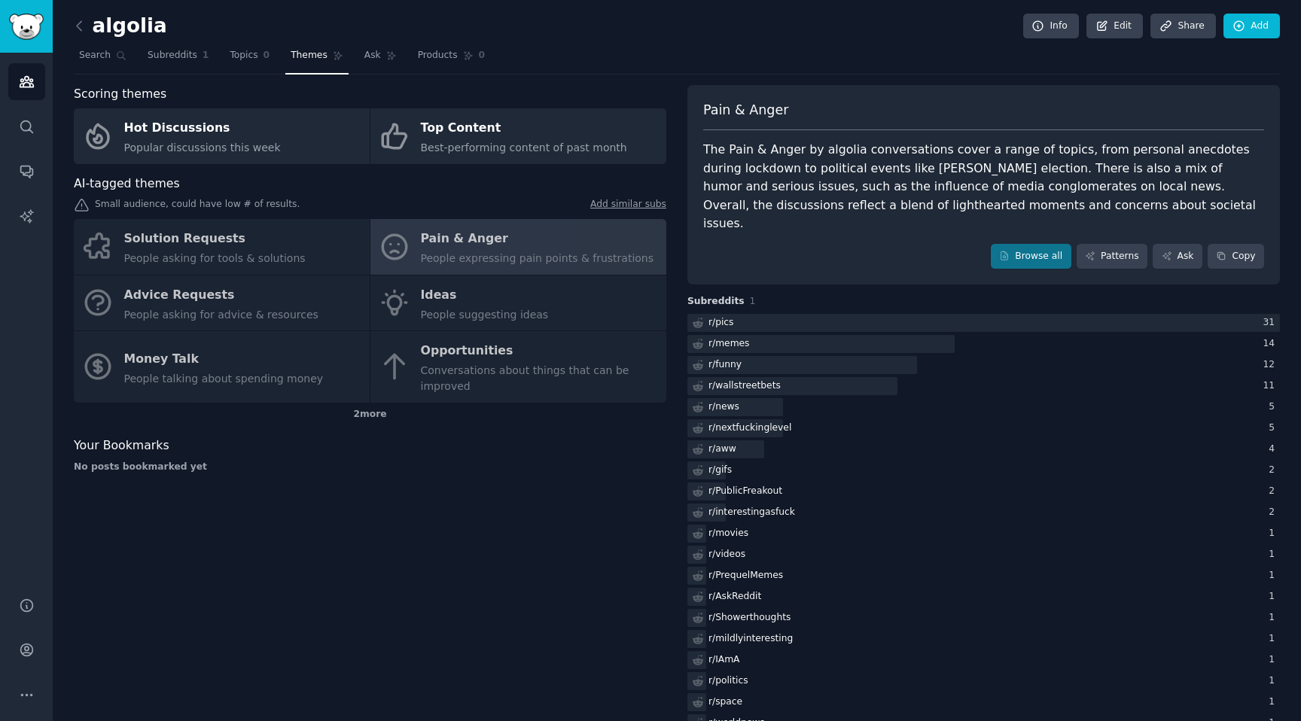
click at [763, 178] on div "The Pain & Anger by algolia conversations cover a range of topics, from persona…" at bounding box center [983, 187] width 561 height 93
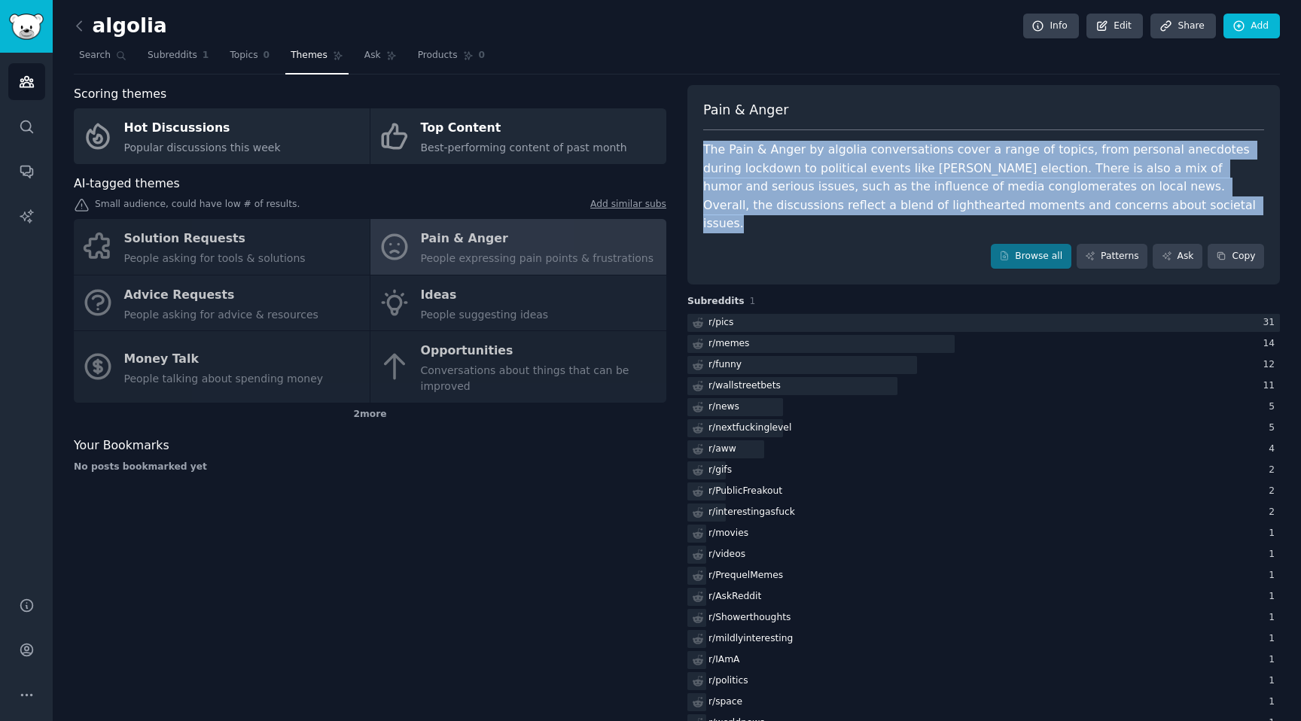
click at [763, 178] on div "The Pain & Anger by algolia conversations cover a range of topics, from persona…" at bounding box center [983, 187] width 561 height 93
copy div "The Pain & Anger by algolia conversations cover a range of topics, from persona…"
